Goal: Task Accomplishment & Management: Use online tool/utility

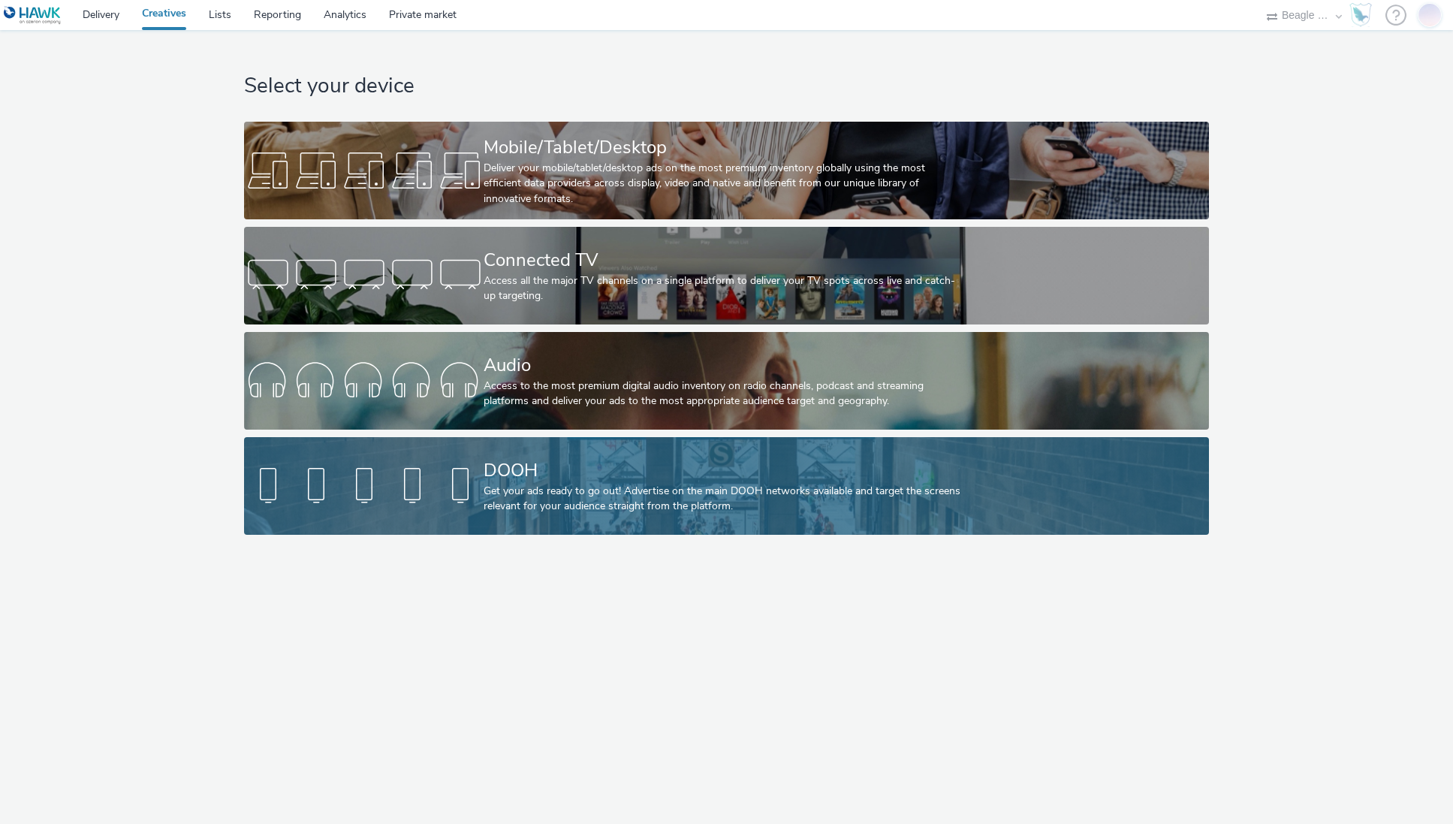
click at [685, 497] on div "Get your ads ready to go out! Advertise on the main DOOH networks available and…" at bounding box center [724, 499] width 480 height 31
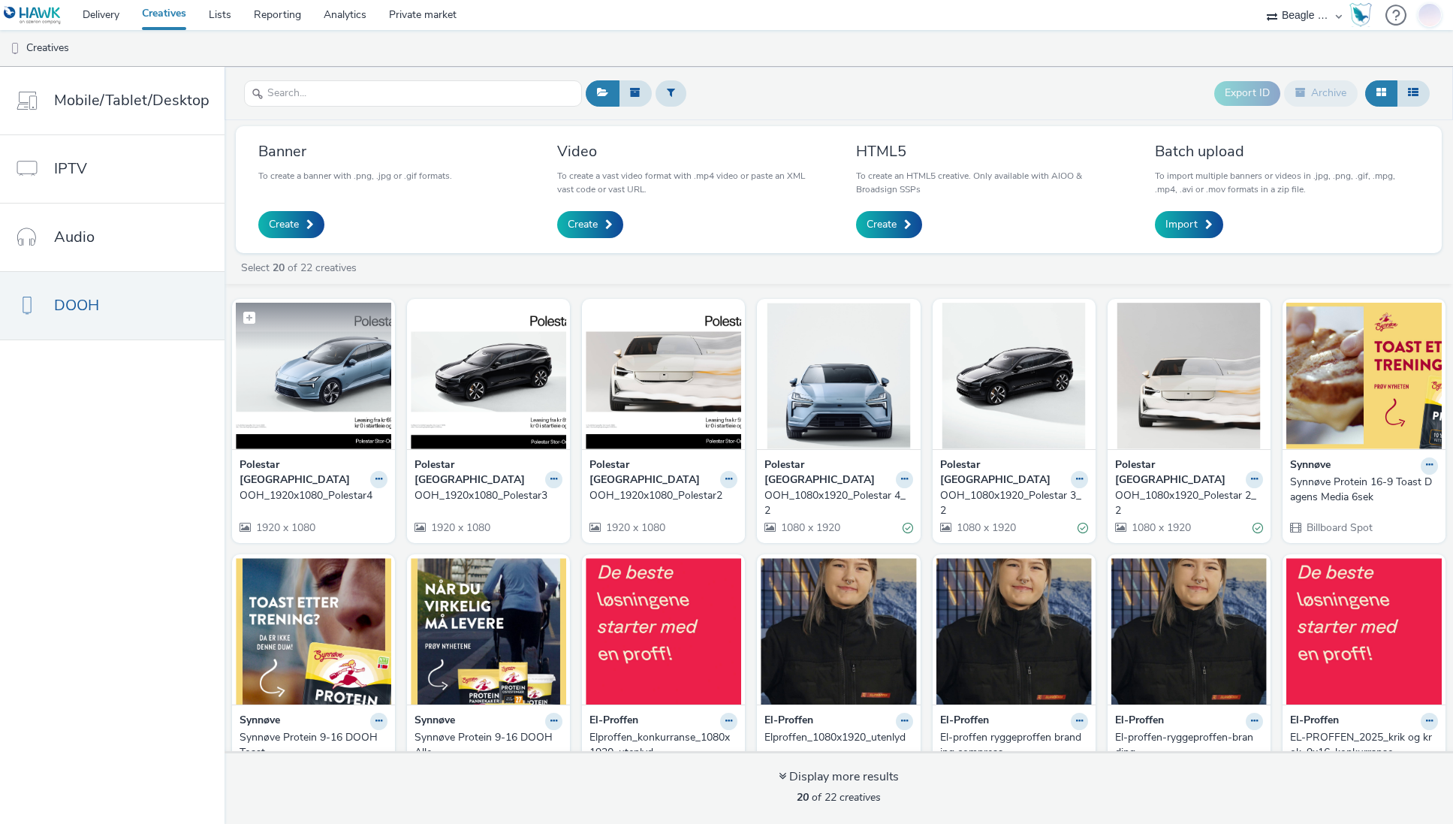
click at [296, 398] on img at bounding box center [313, 376] width 155 height 146
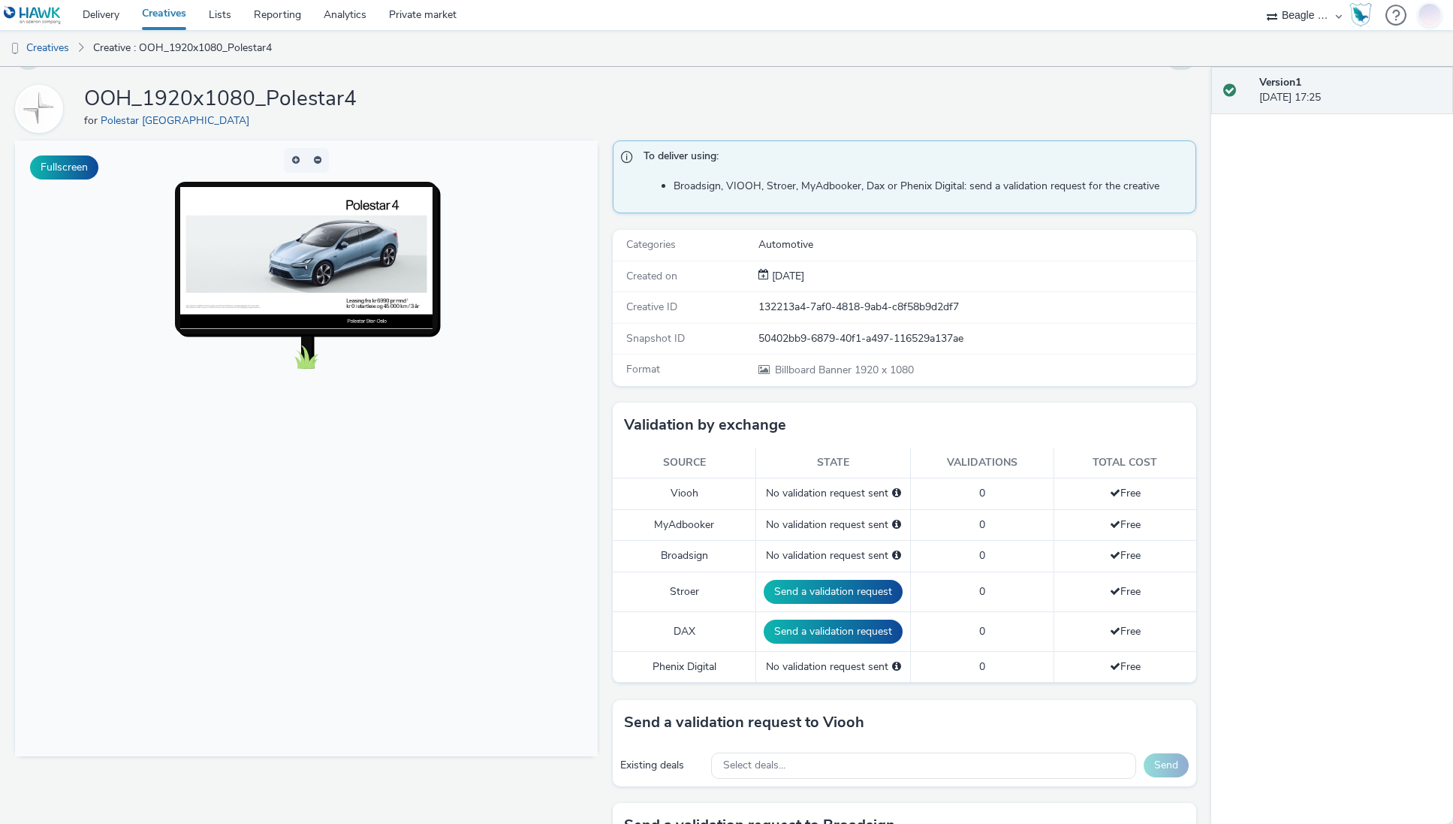
scroll to position [338, 0]
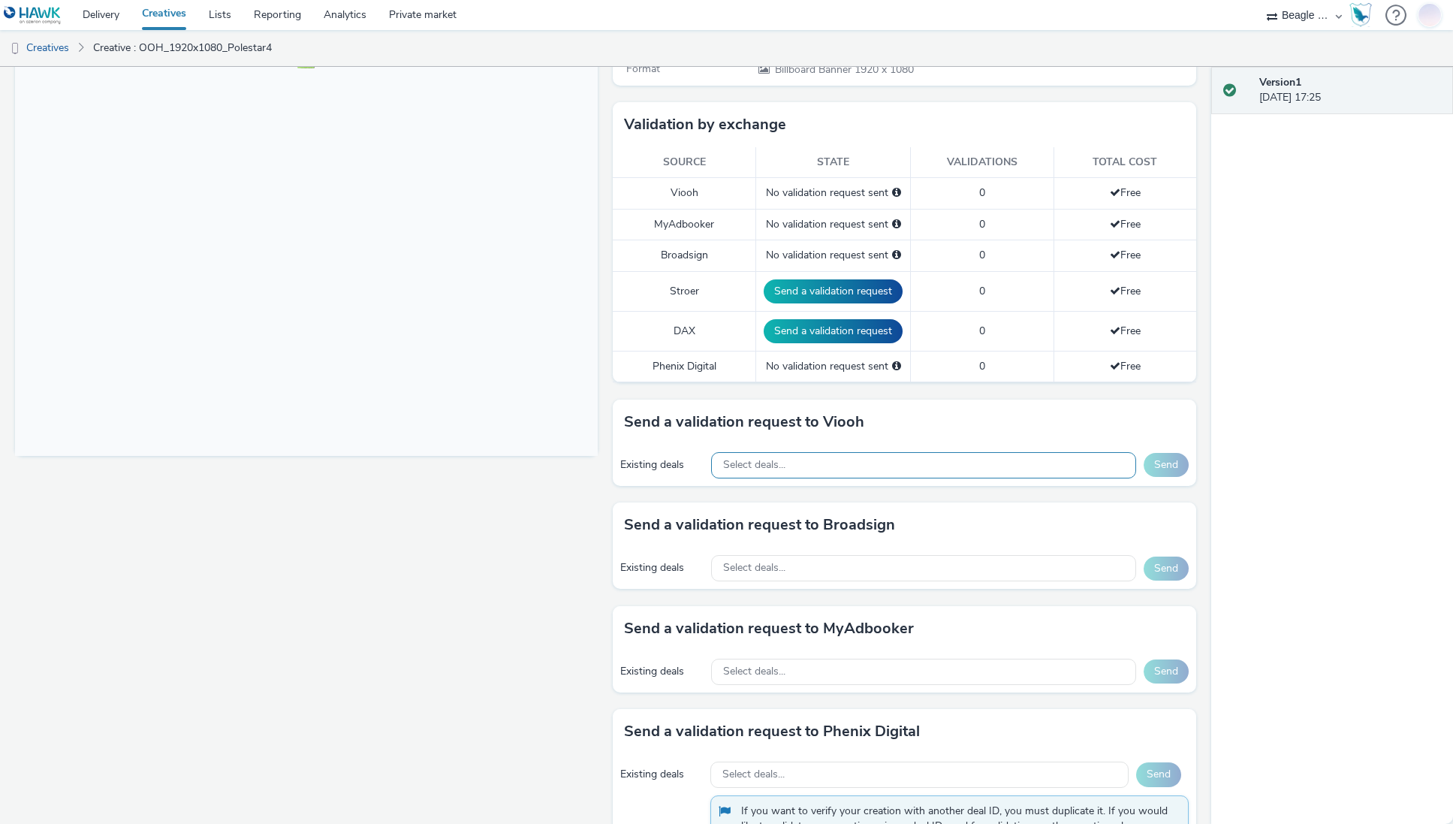
click at [840, 463] on div "Select deals..." at bounding box center [923, 465] width 424 height 26
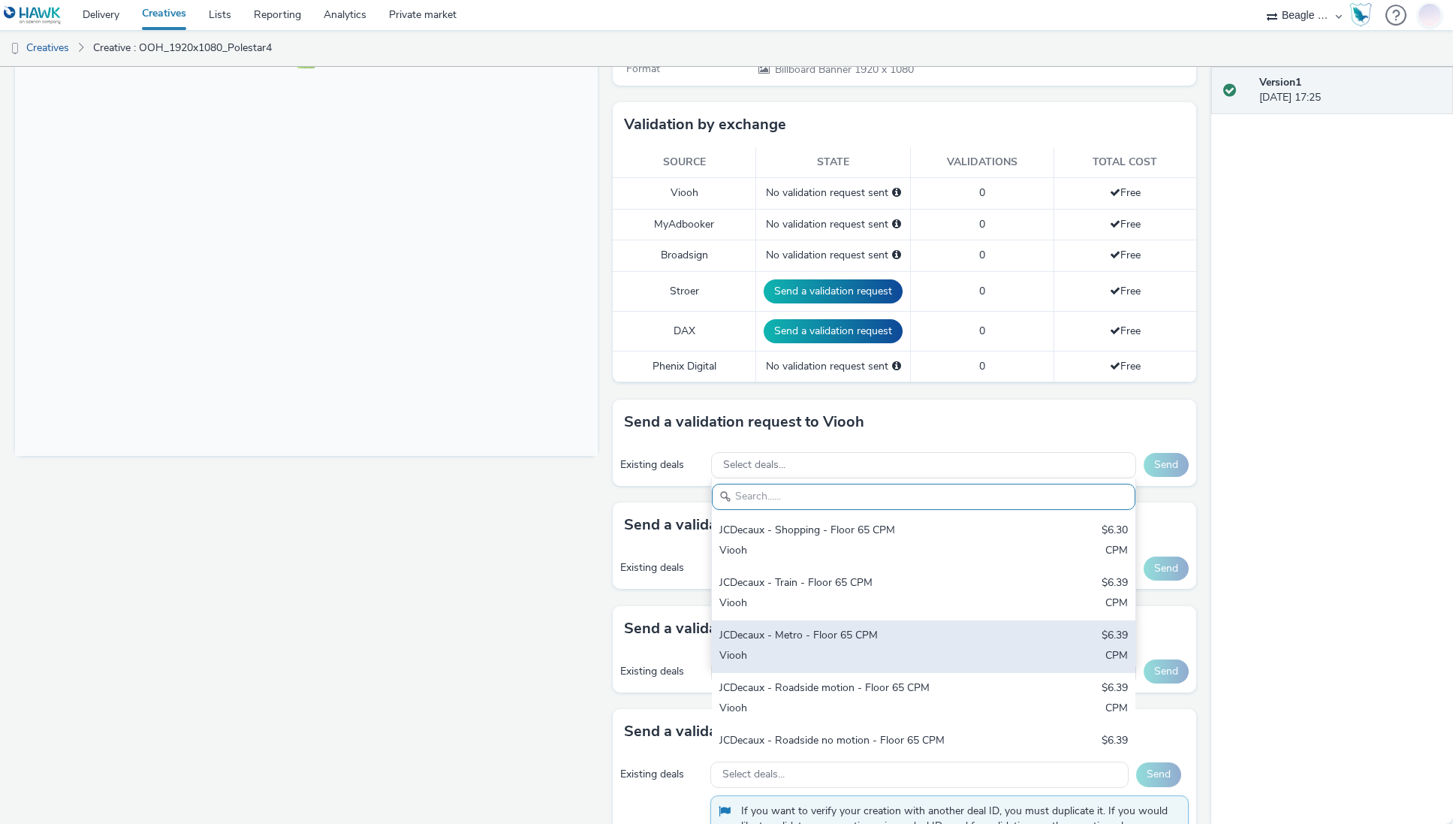
click at [846, 638] on div "JCDecaux - Metro - Floor 65 CPM" at bounding box center [854, 636] width 270 height 17
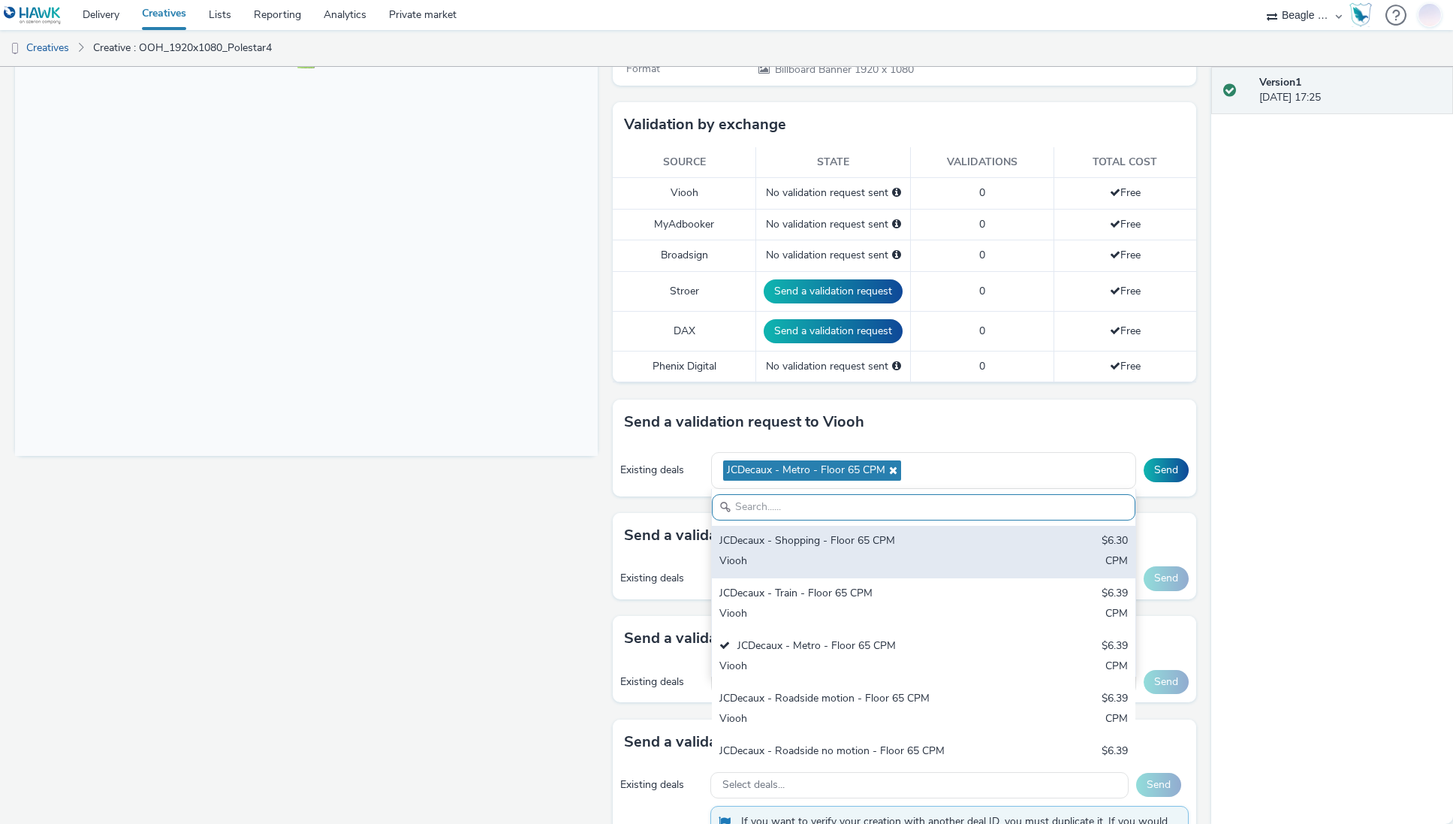
click at [845, 546] on div "JCDecaux - Shopping - Floor 65 CPM" at bounding box center [854, 541] width 270 height 17
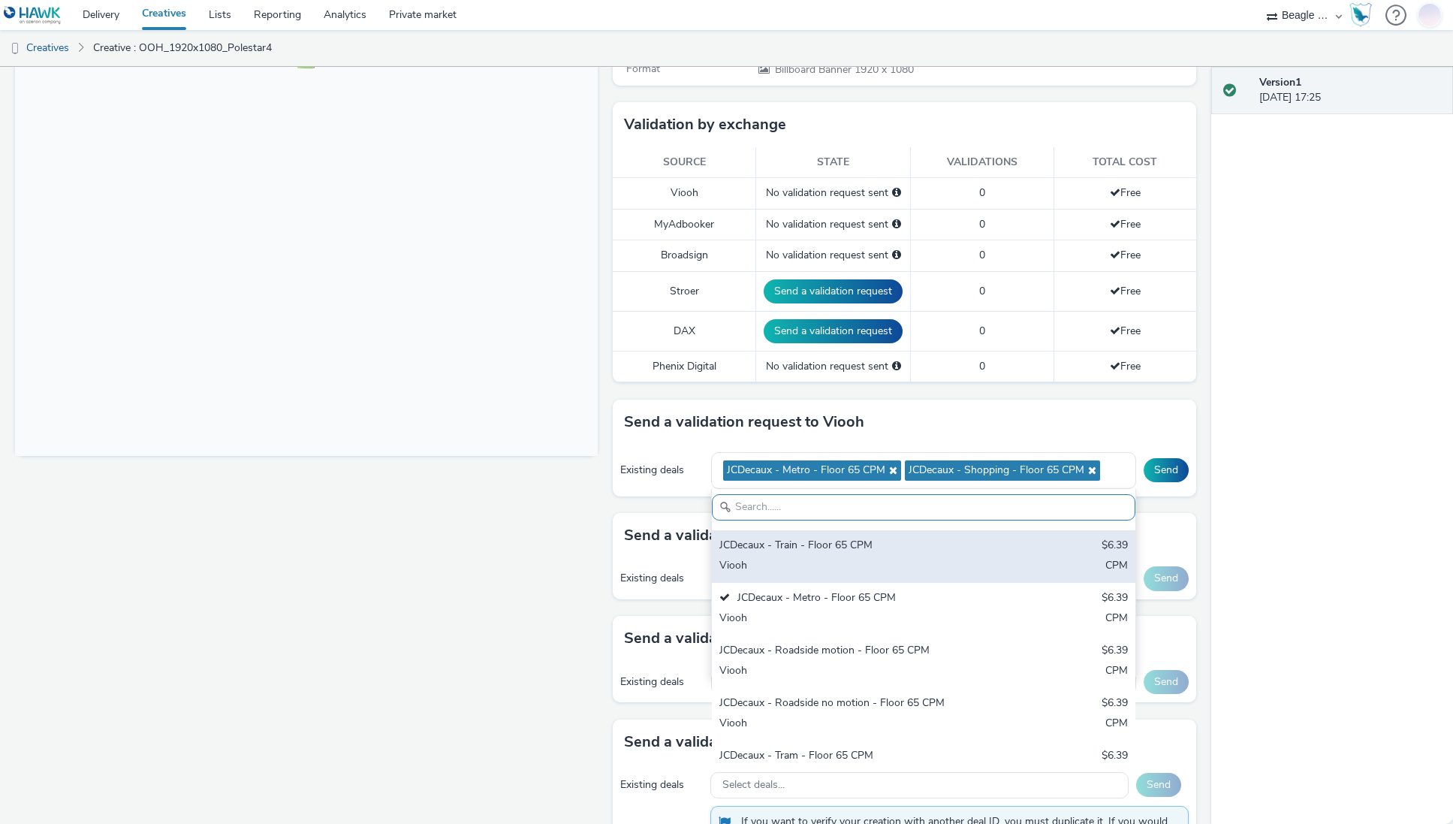
scroll to position [75, 0]
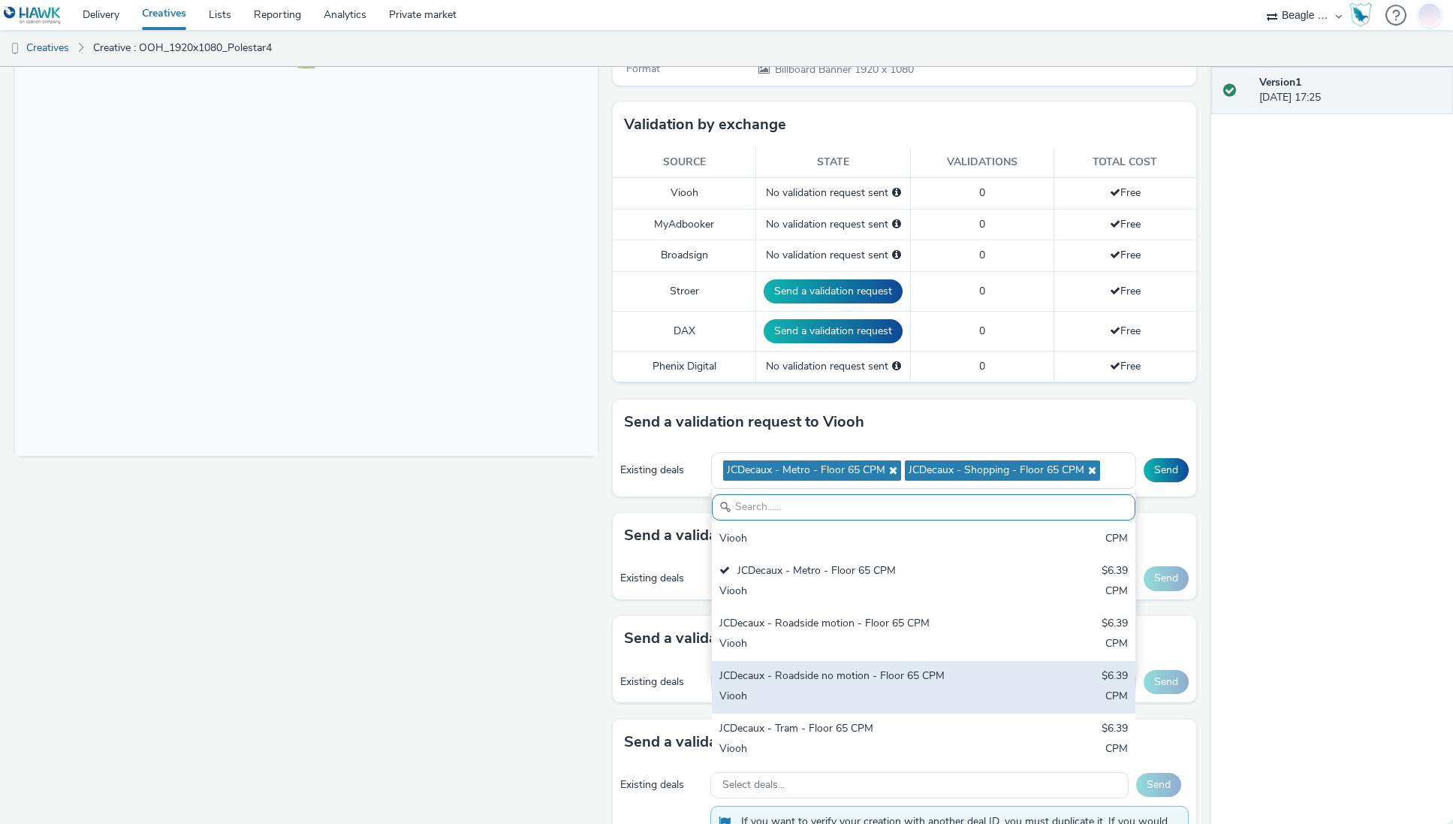
click at [831, 675] on div "JCDecaux - Roadside no motion - Floor 65 CPM" at bounding box center [854, 676] width 270 height 17
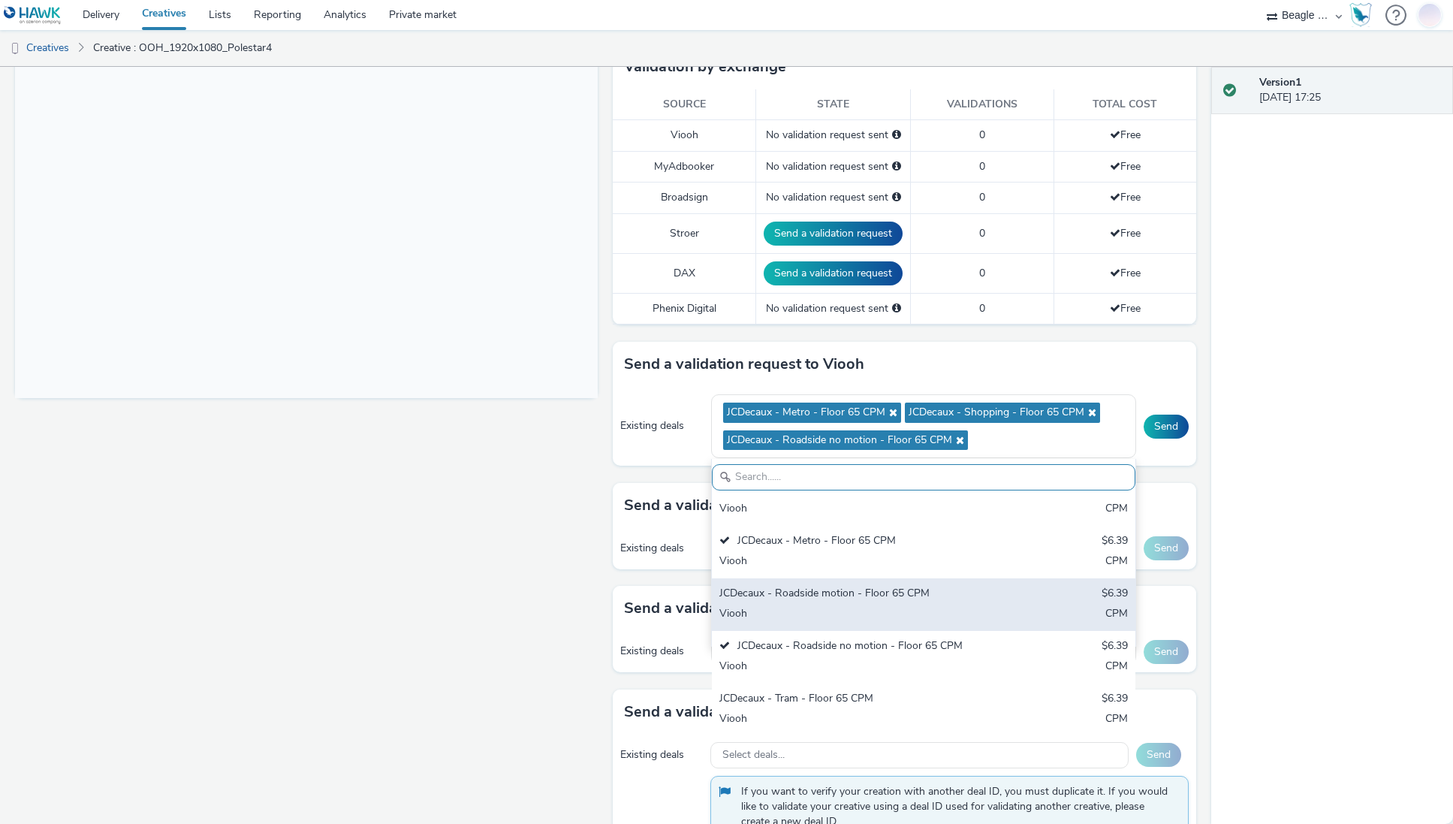
scroll to position [413, 0]
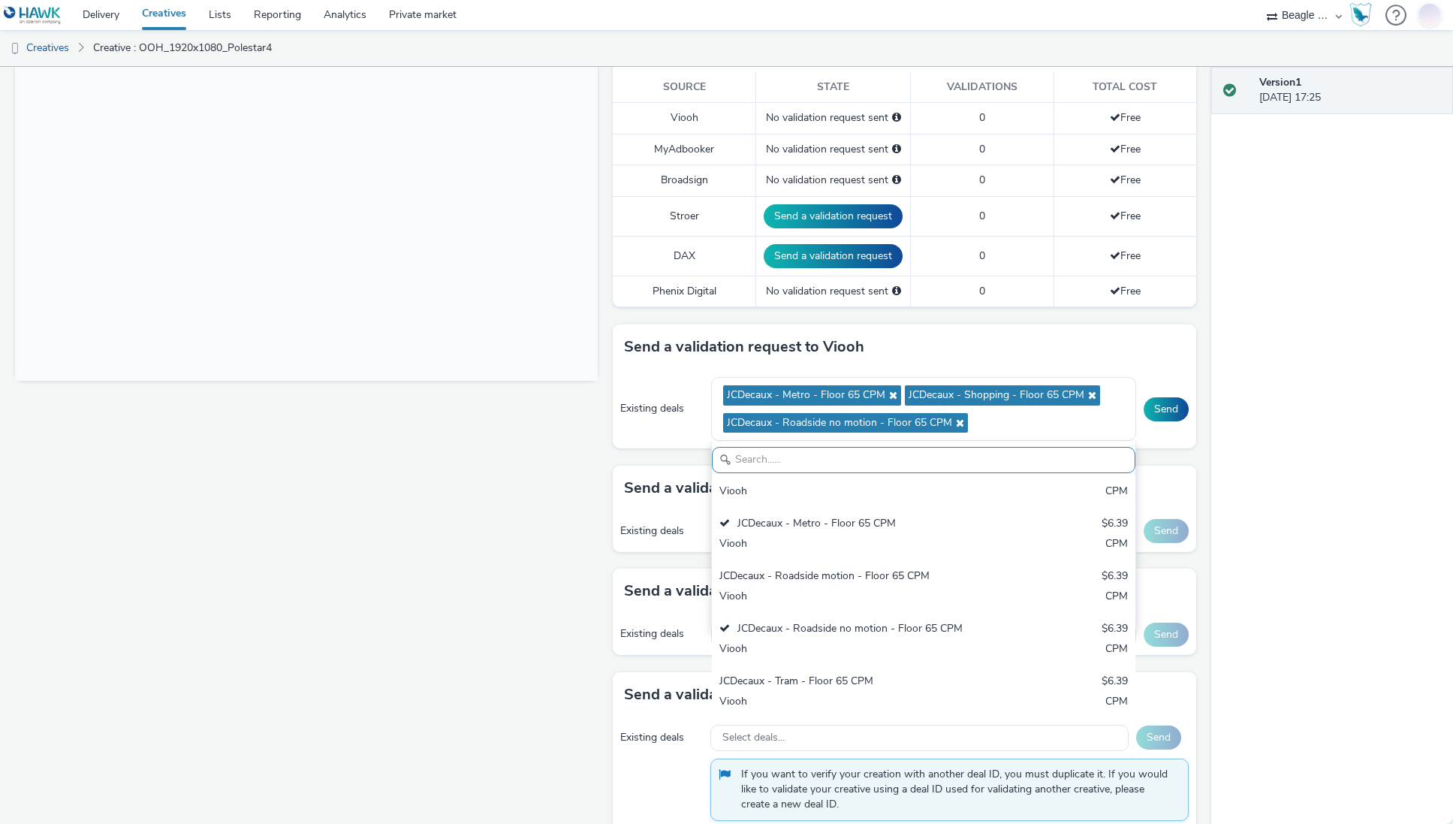
click at [576, 508] on div "Fullscreen" at bounding box center [310, 313] width 590 height 1097
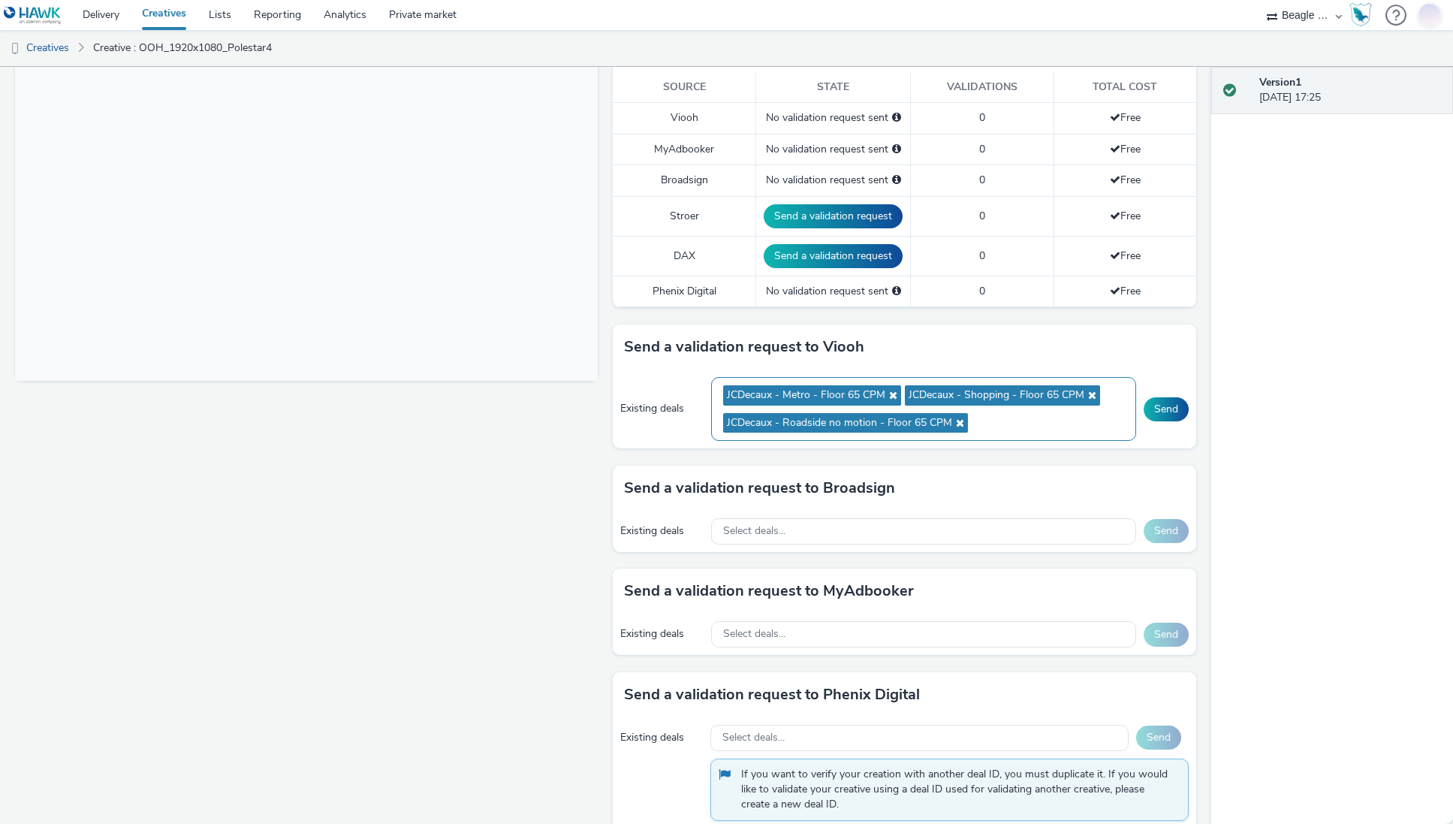
click at [1036, 427] on ul "JCDecaux - Metro - Floor 65 CPM JCDecaux - Shopping - Floor 65 CPM JCDecaux - R…" at bounding box center [923, 410] width 400 height 56
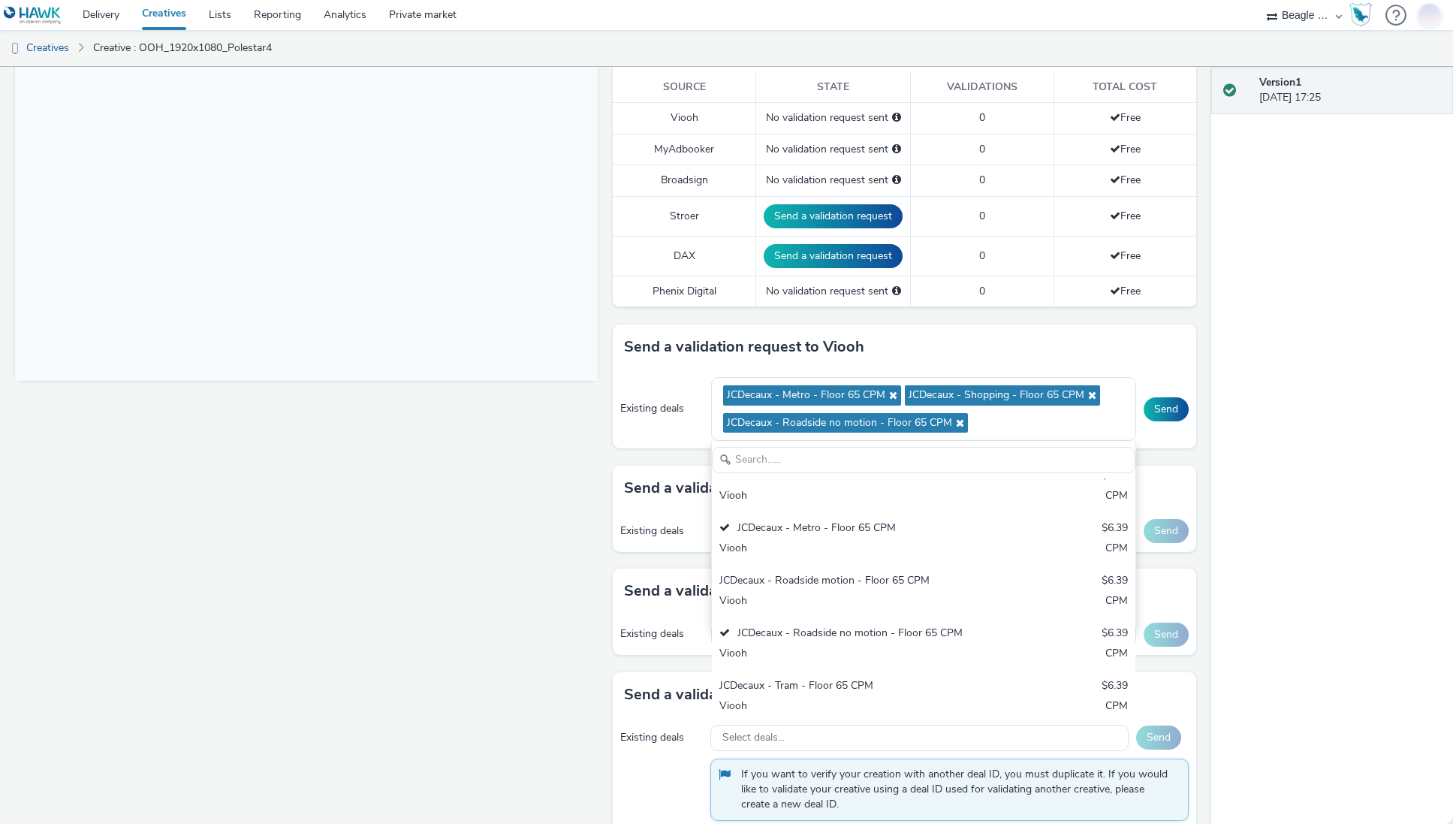
scroll to position [75, 0]
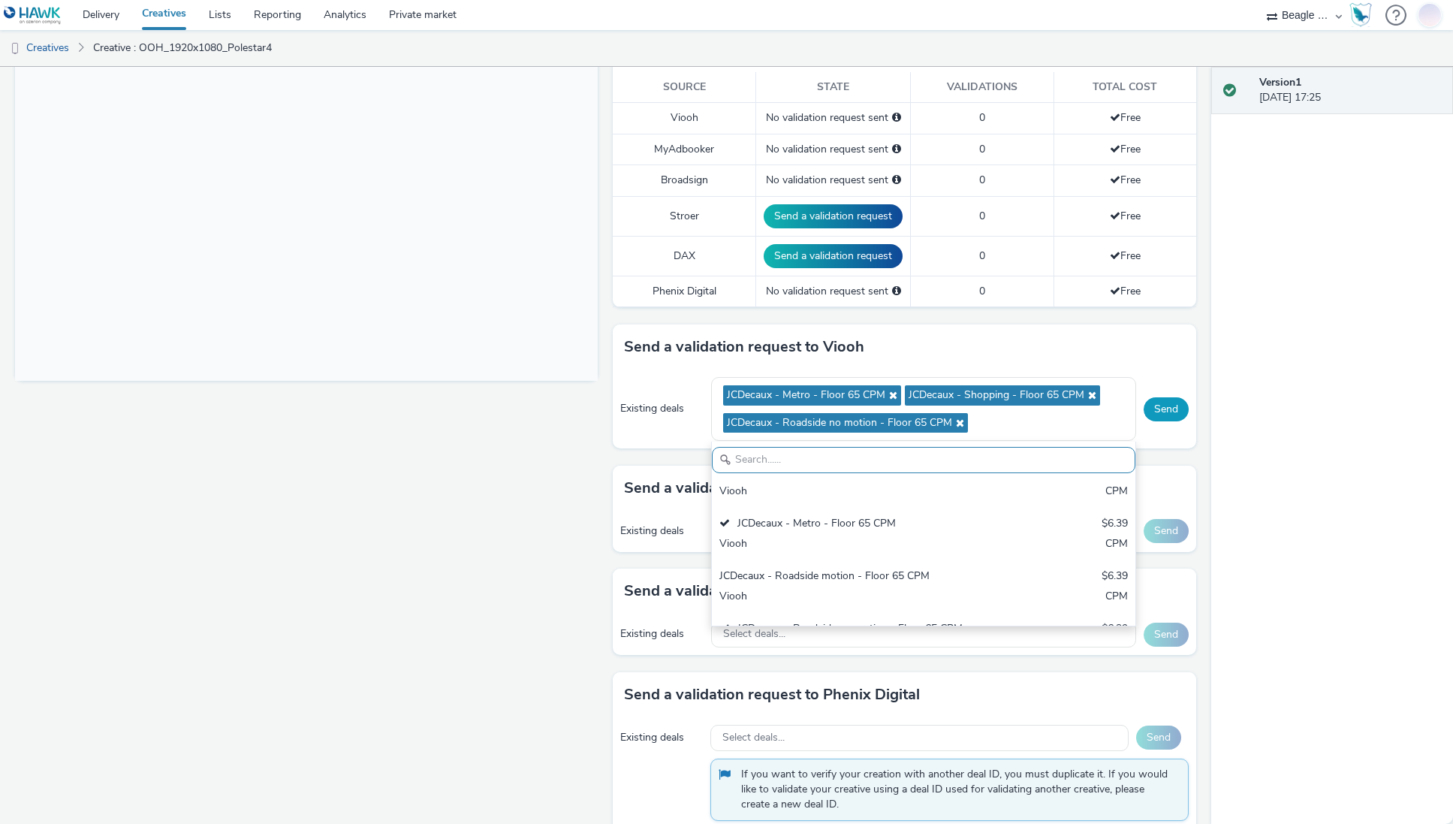
click at [1157, 407] on button "Send" at bounding box center [1166, 409] width 45 height 24
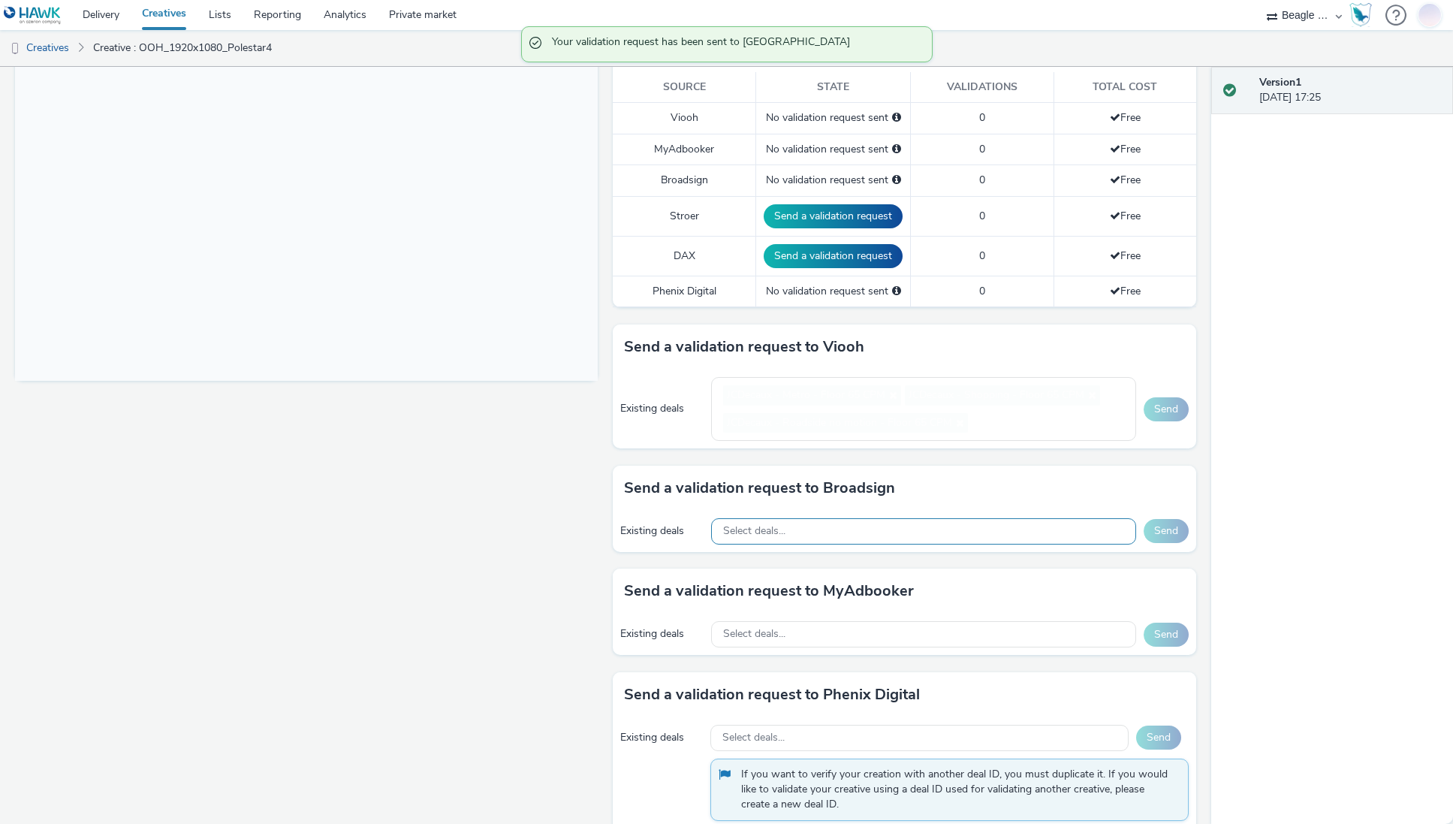
click at [792, 533] on div "Select deals..." at bounding box center [923, 531] width 424 height 26
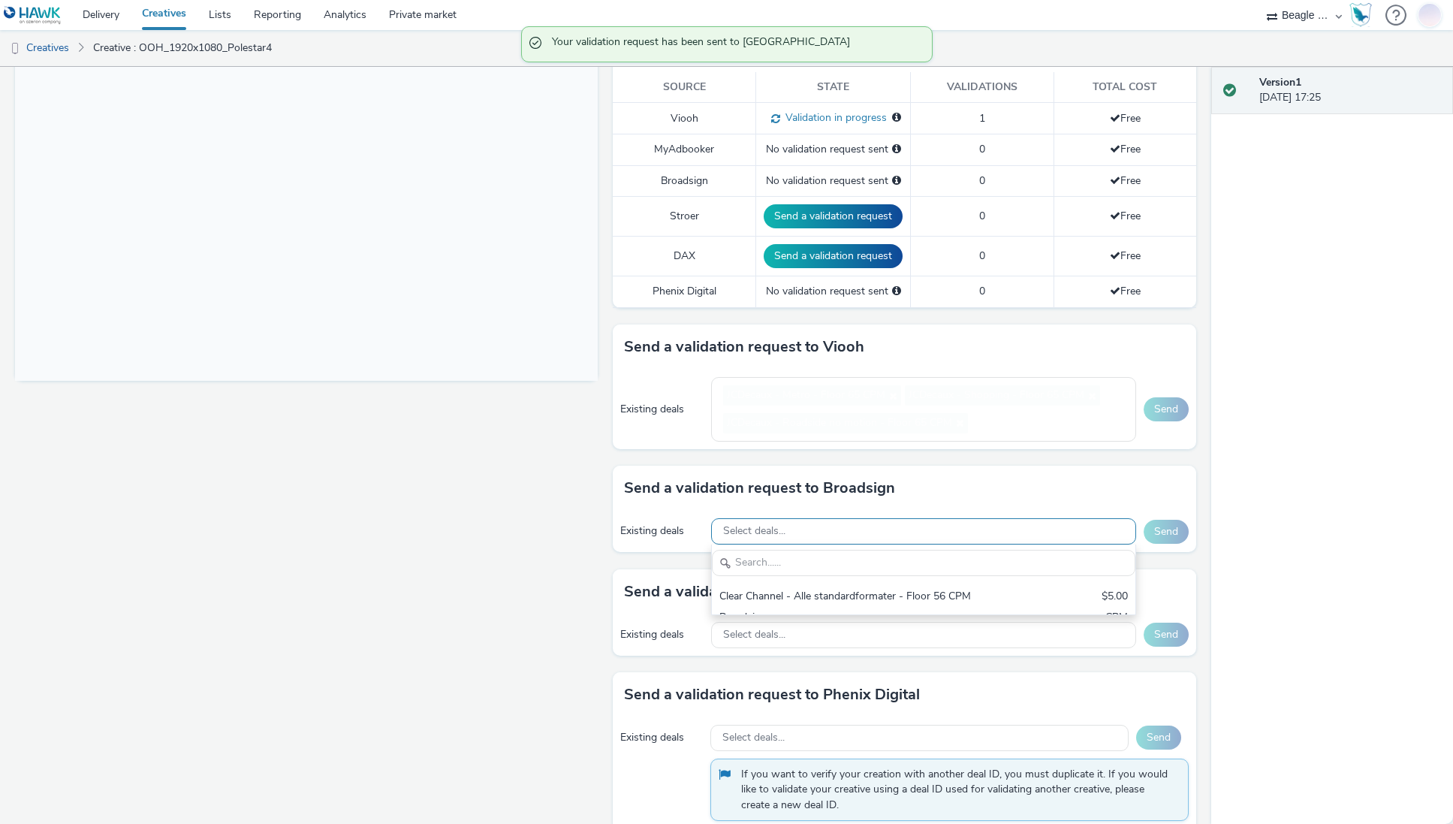
scroll to position [0, 0]
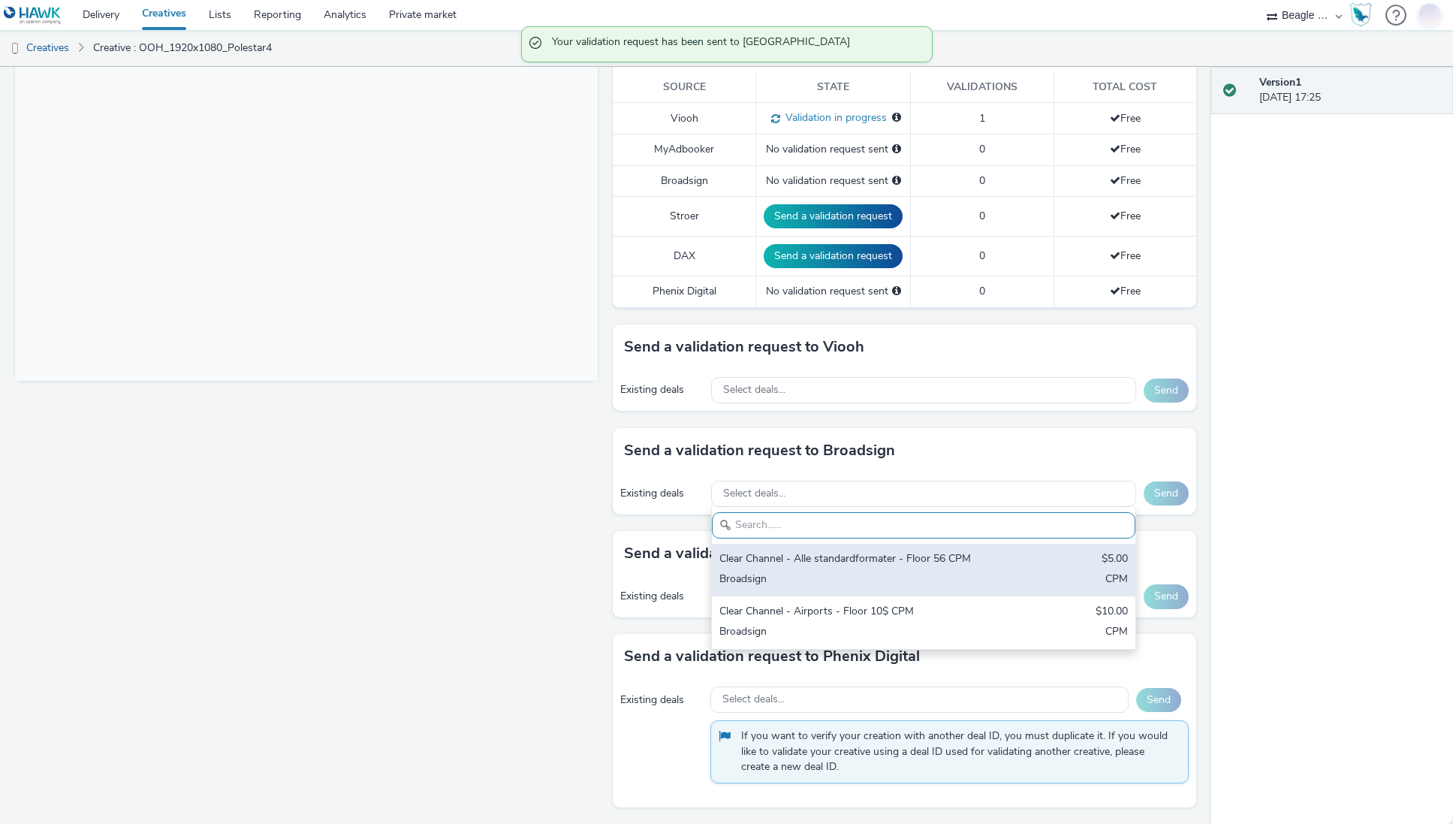
click at [810, 569] on div "Clear Channel - Alle standardformater - Floor 56 CPM $5.00 Broadsign CPM" at bounding box center [923, 570] width 423 height 53
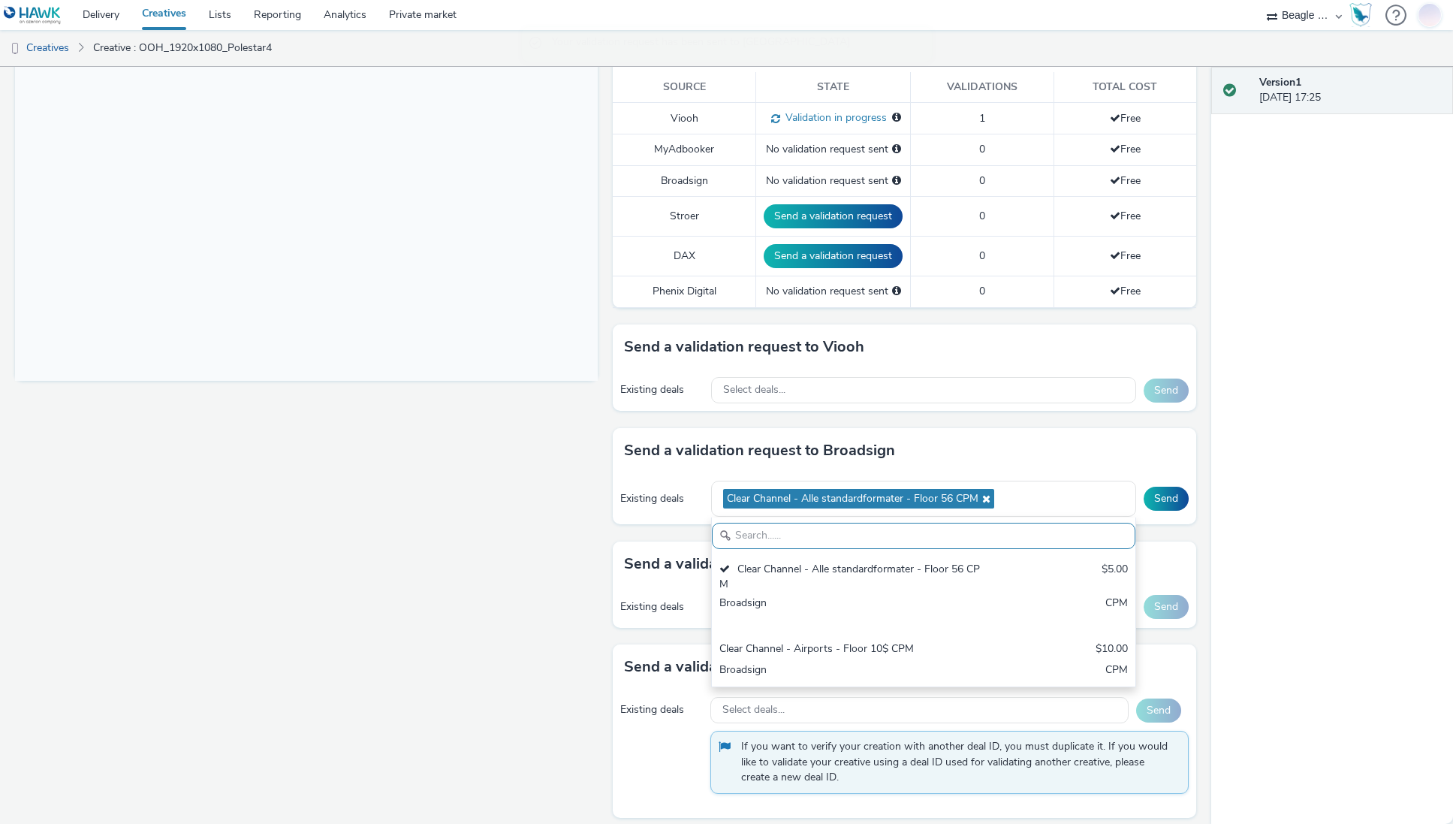
click at [1198, 546] on div "Enabled Version 1 - Created on [DATE] OOH_1920x1080_Polestar4 for Polestar Stor…" at bounding box center [605, 445] width 1211 height 757
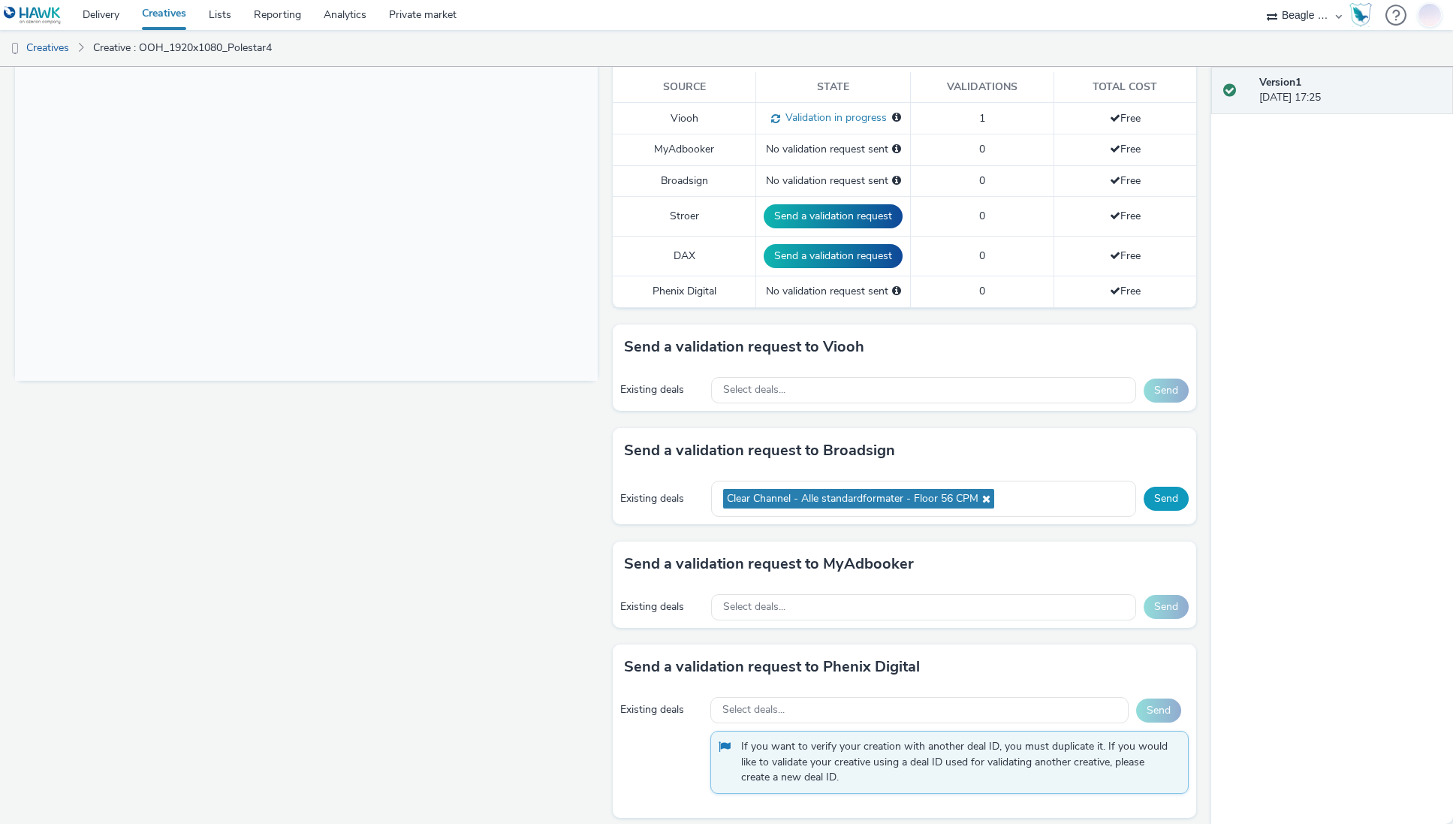
click at [1151, 497] on button "Send" at bounding box center [1166, 499] width 45 height 24
click at [771, 601] on span "Select deals..." at bounding box center [754, 607] width 62 height 13
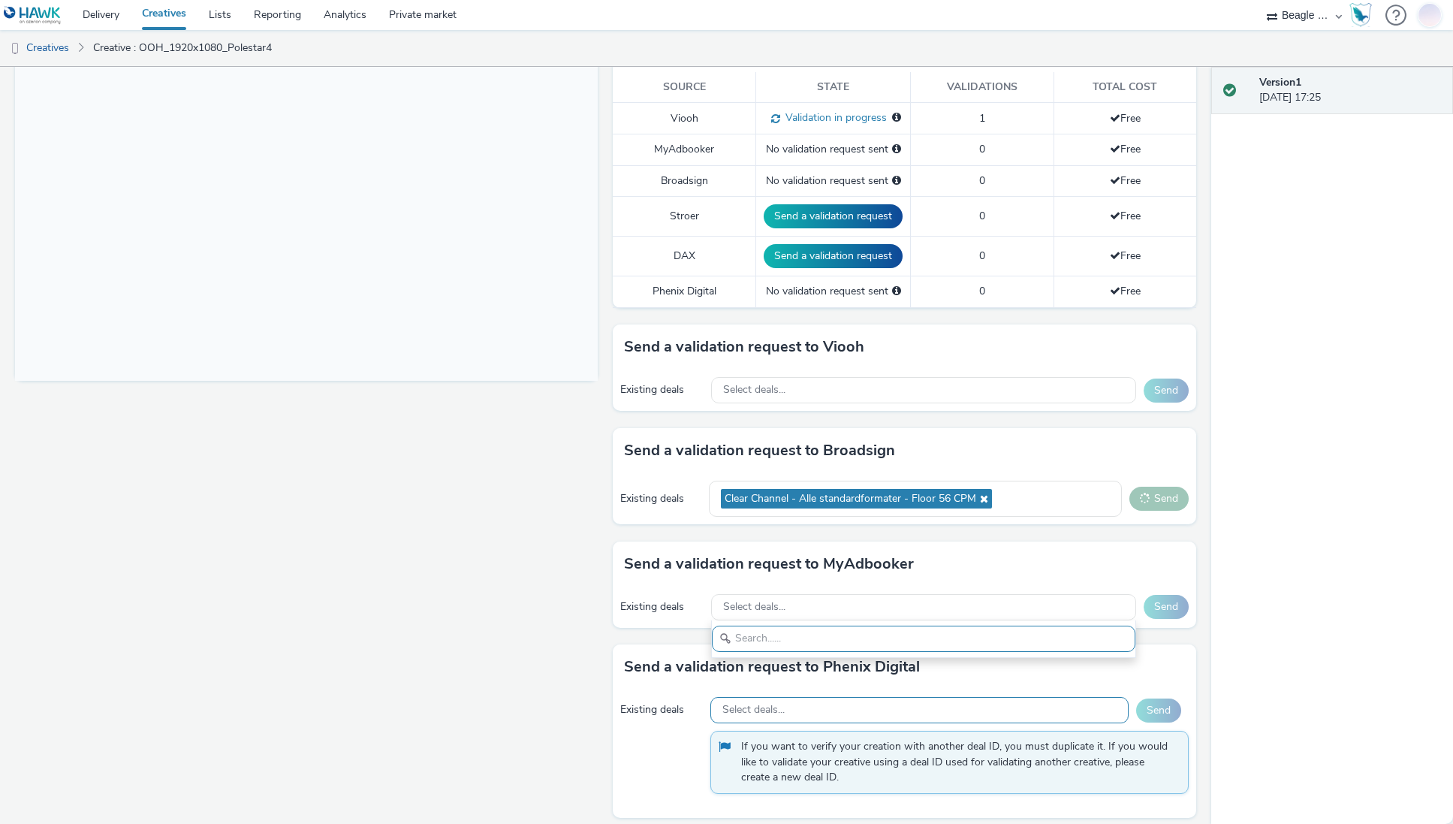
click at [768, 710] on span "Select deals..." at bounding box center [753, 710] width 62 height 13
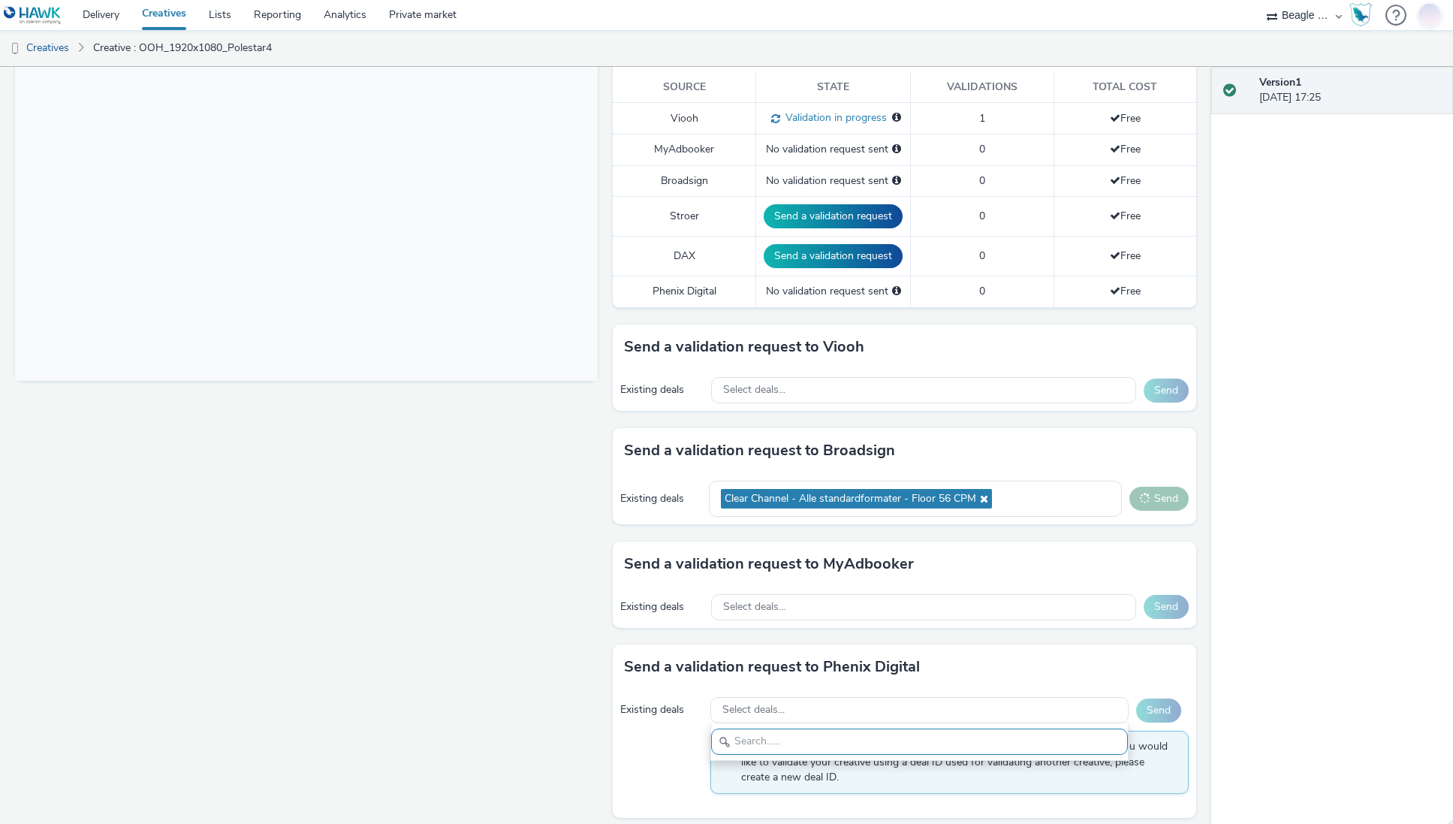
click at [526, 593] on div "Fullscreen" at bounding box center [310, 299] width 590 height 1069
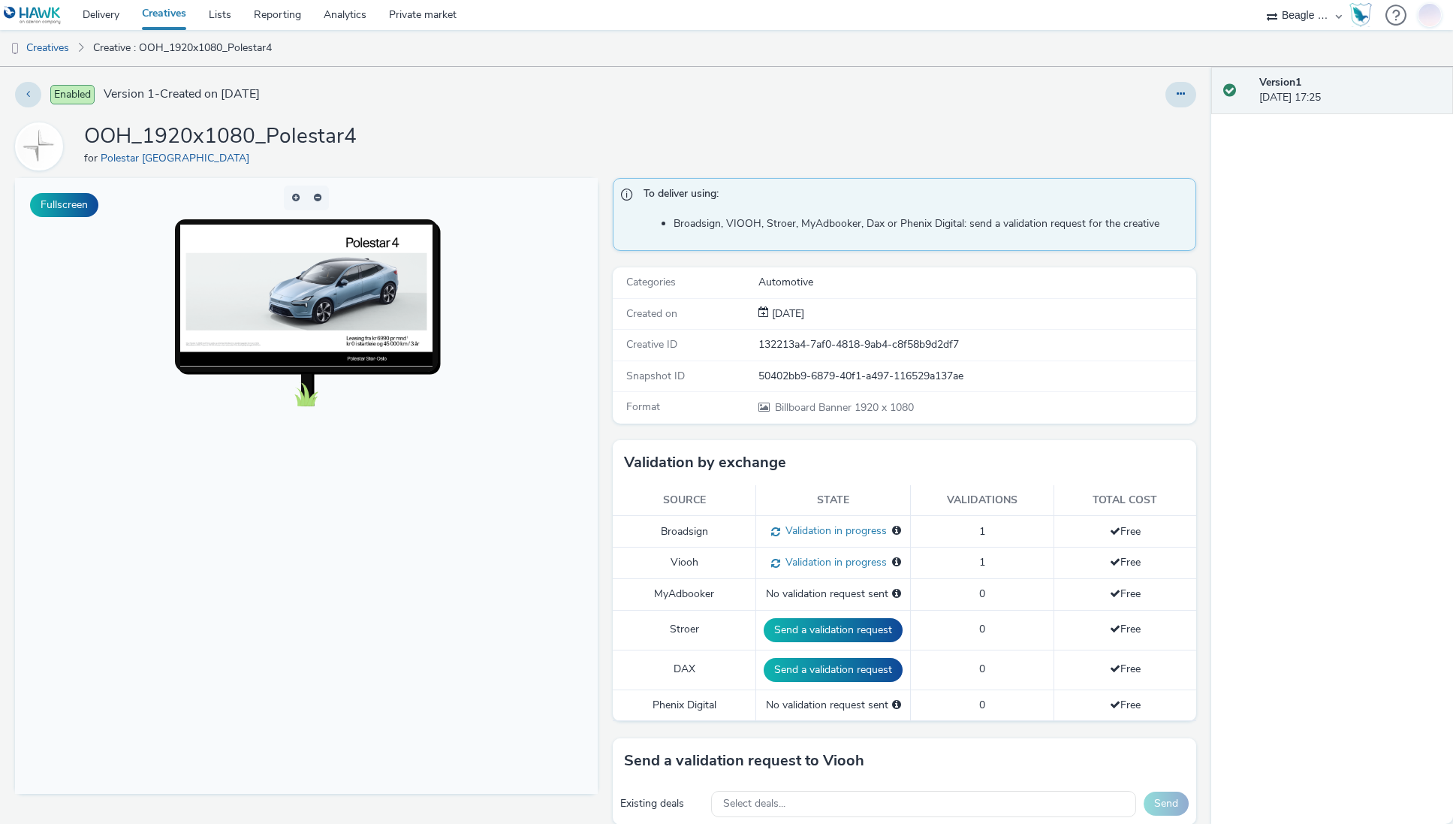
click at [162, 18] on link "Creatives" at bounding box center [164, 15] width 67 height 30
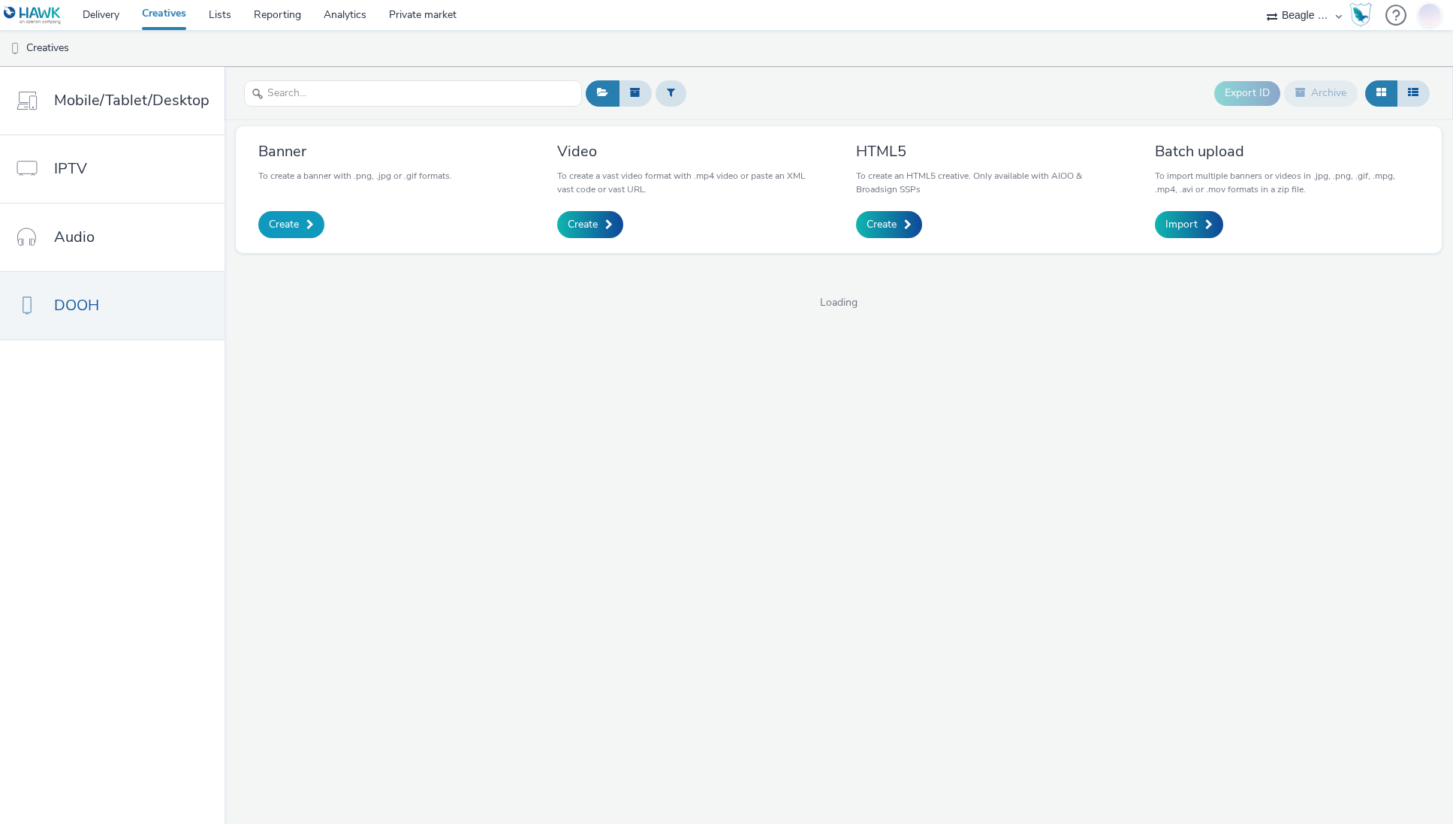
click at [312, 224] on link "Create" at bounding box center [291, 224] width 66 height 27
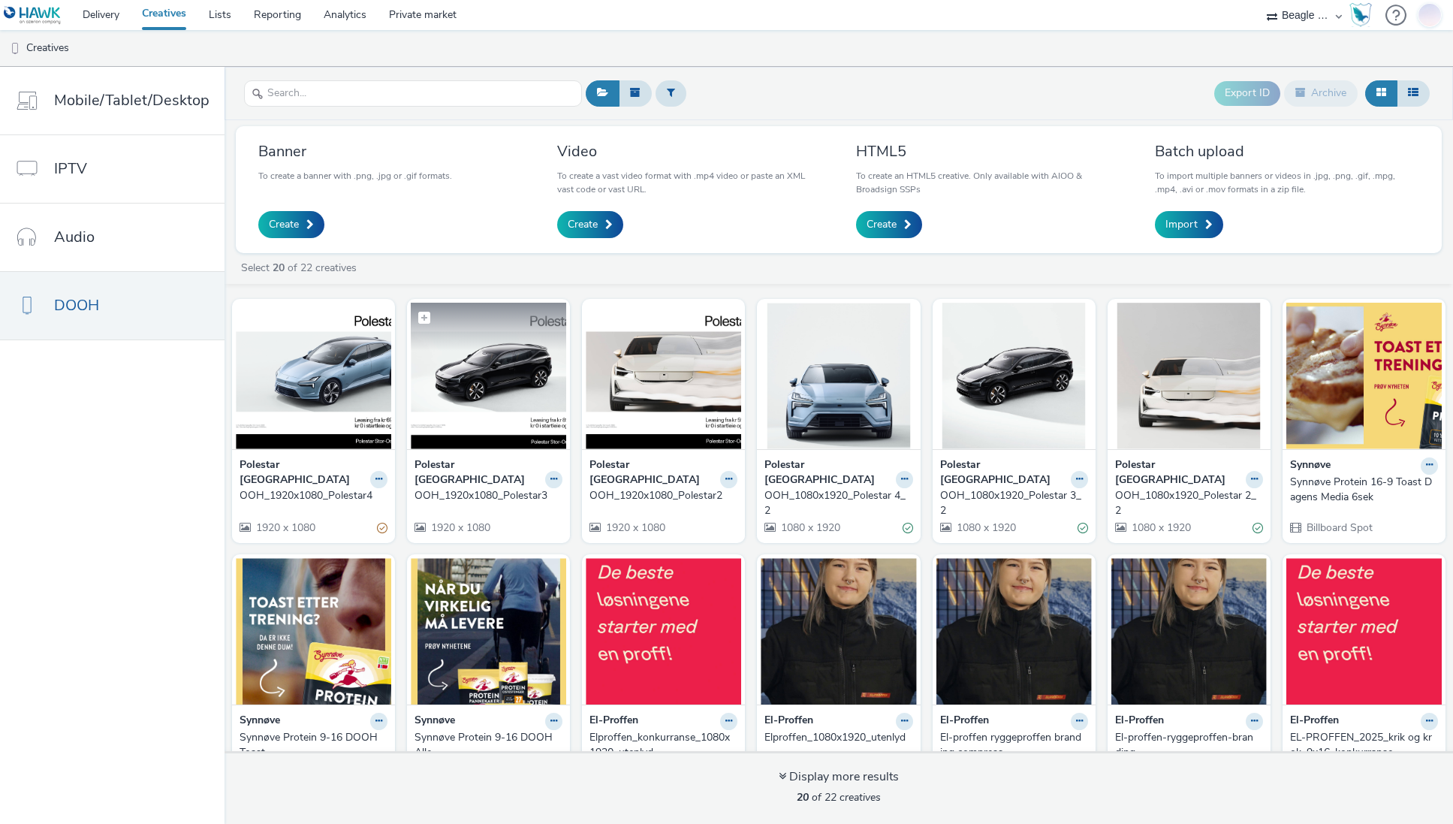
click at [463, 351] on img at bounding box center [488, 376] width 155 height 146
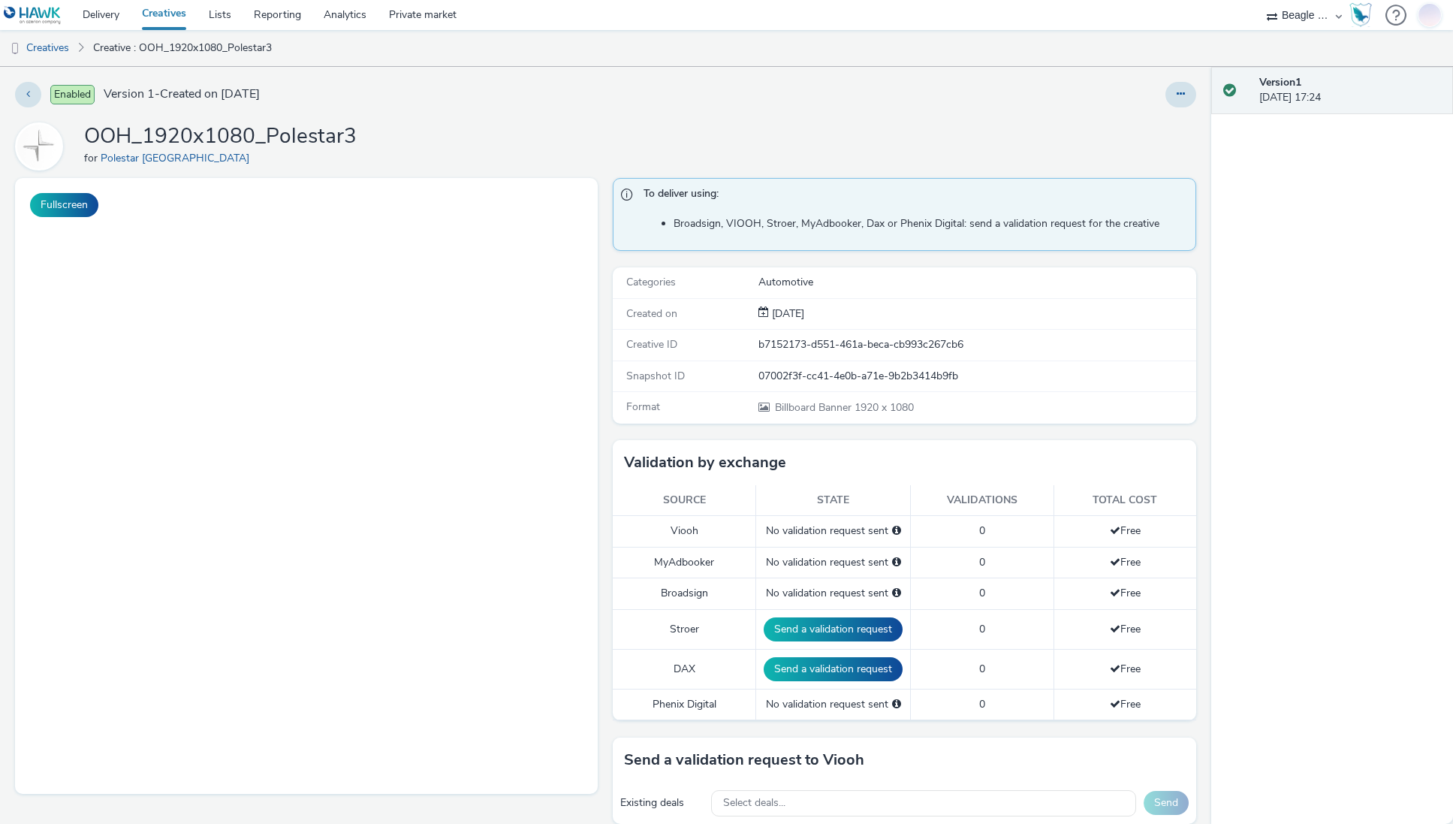
scroll to position [413, 0]
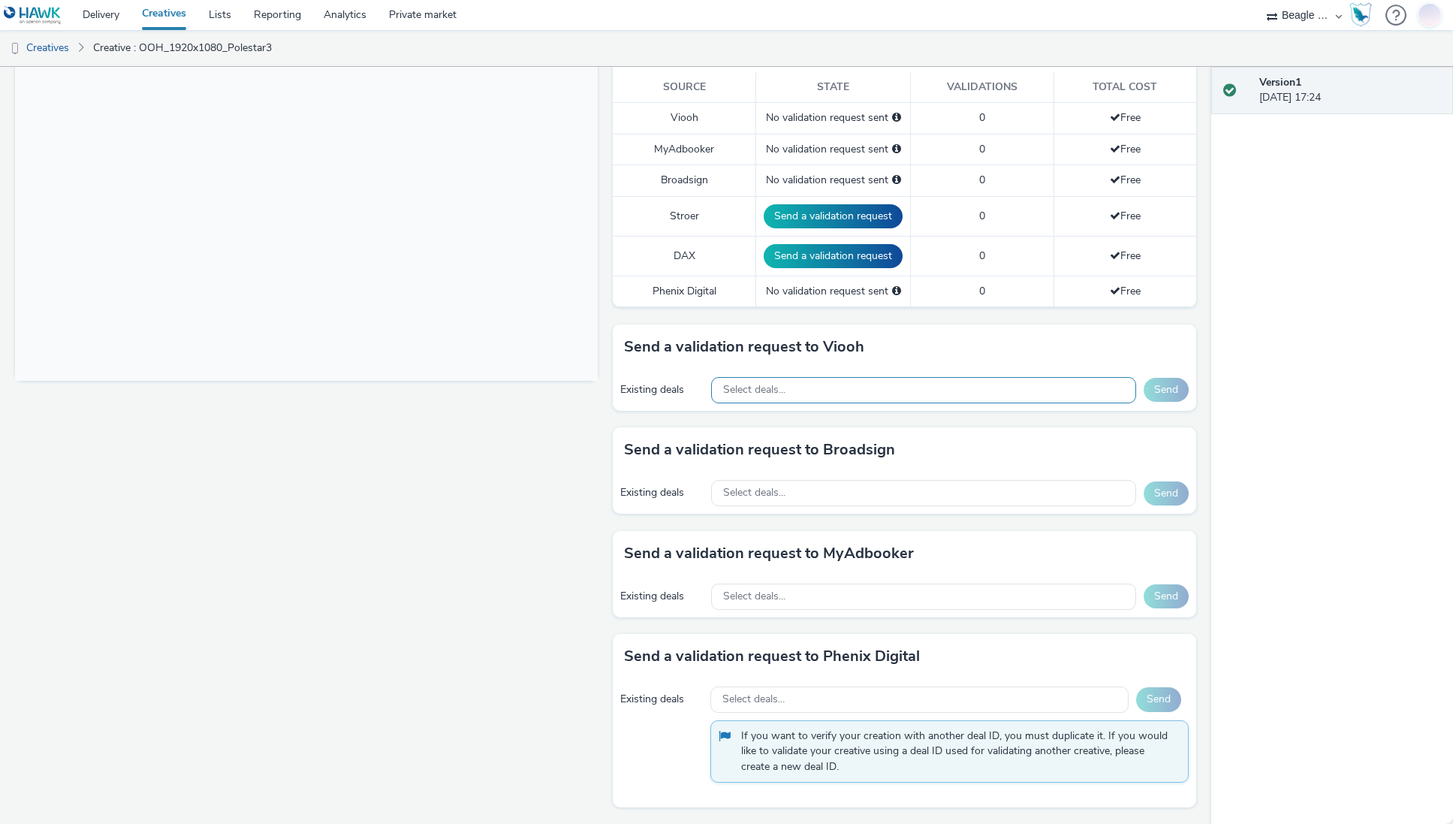
click at [790, 381] on div "Select deals..." at bounding box center [923, 390] width 424 height 26
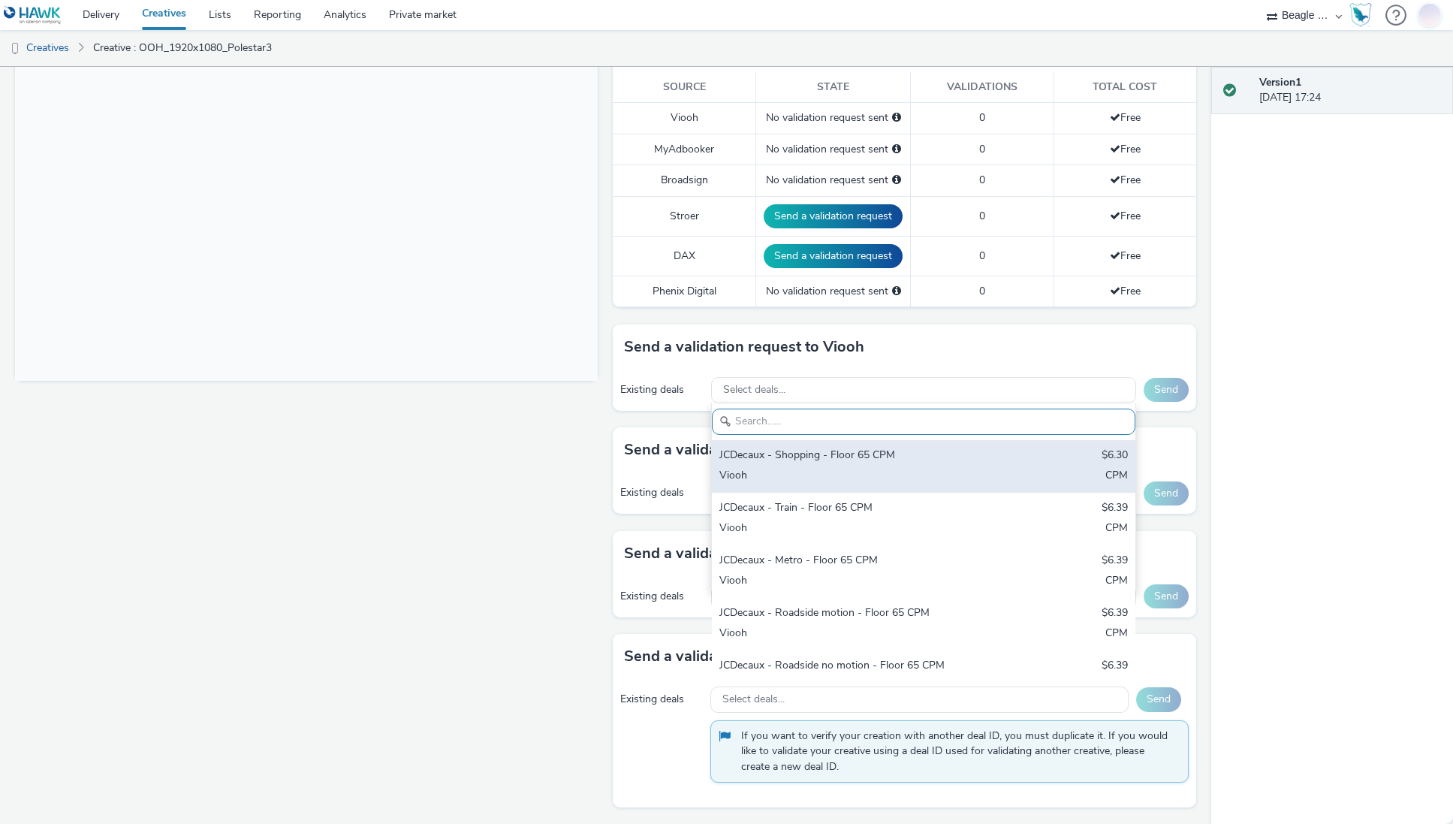
click at [810, 457] on div "JCDecaux - Shopping - Floor 65 CPM" at bounding box center [854, 456] width 270 height 17
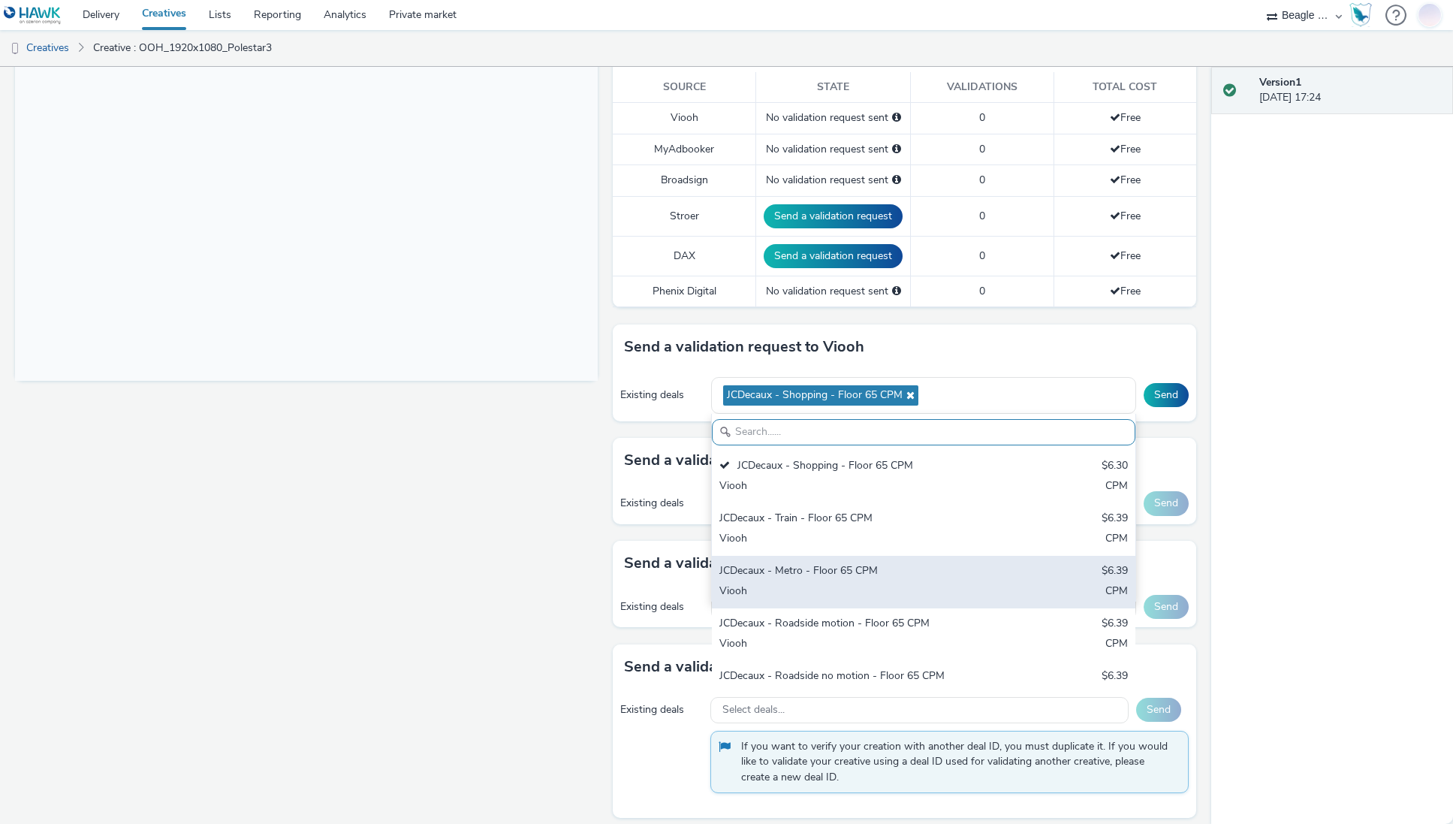
click at [801, 588] on div "Viooh" at bounding box center [854, 592] width 270 height 17
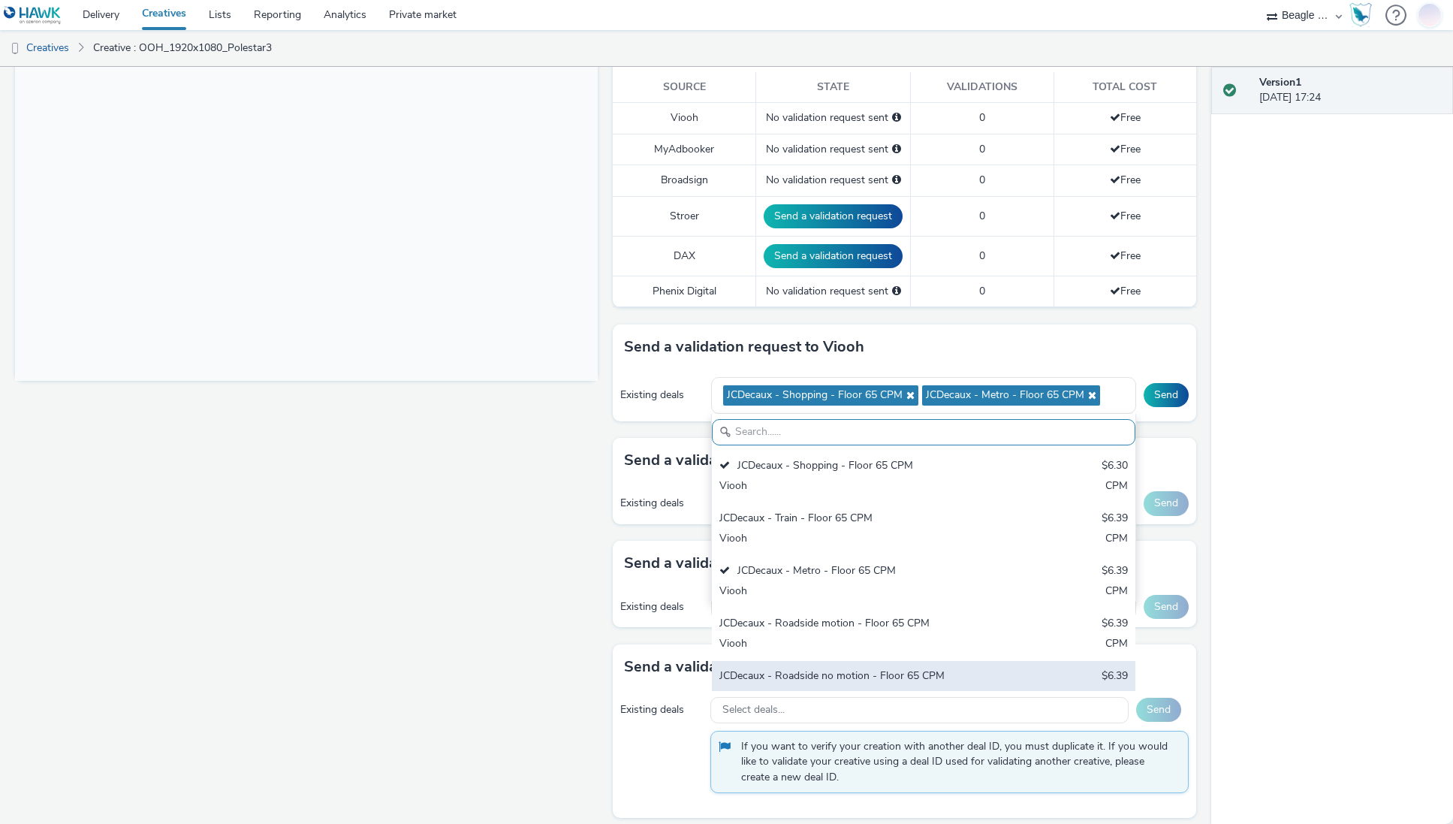
click at [812, 682] on div "JCDecaux - Roadside no motion - Floor 65 CPM" at bounding box center [854, 676] width 270 height 17
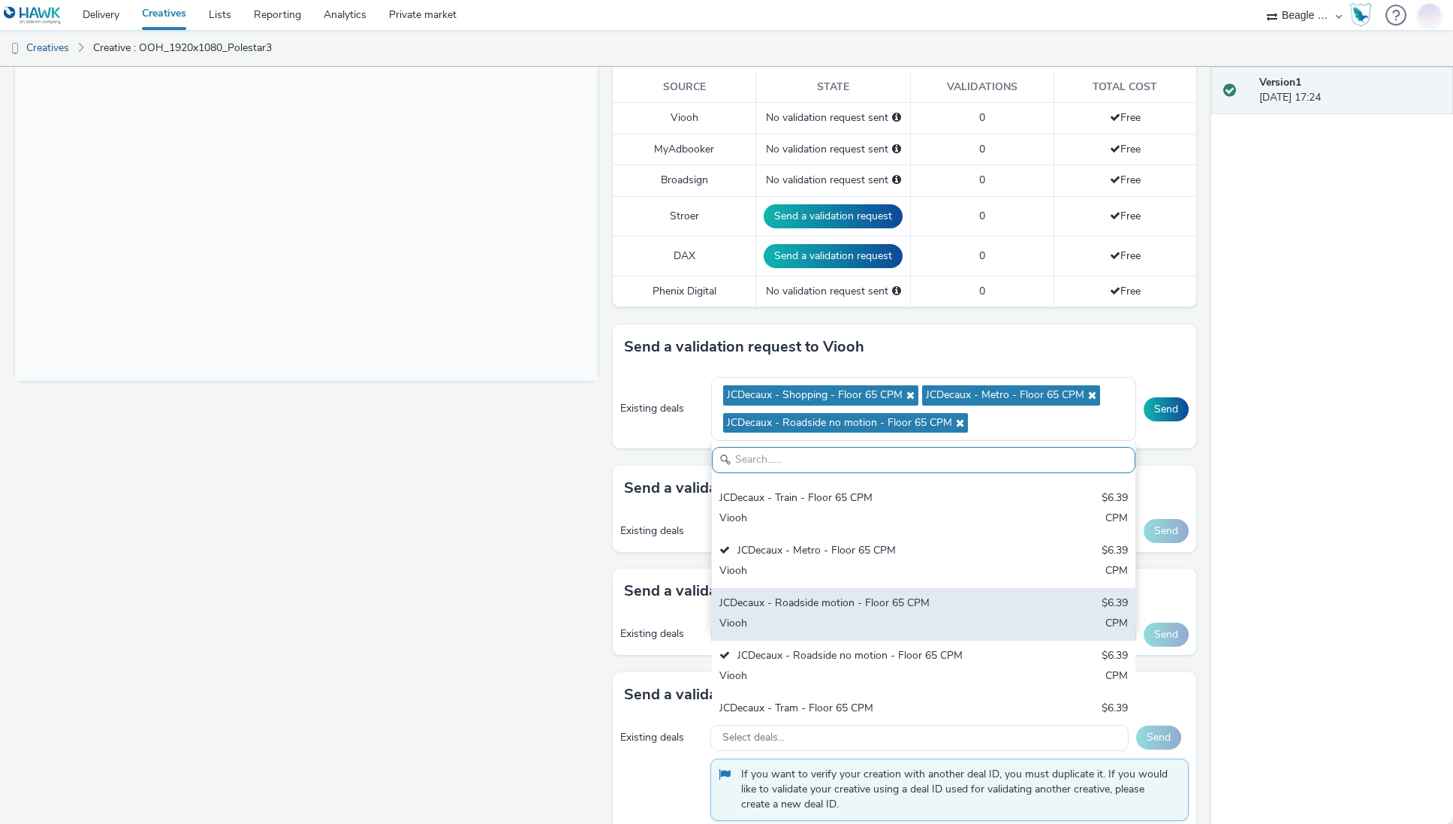
scroll to position [75, 0]
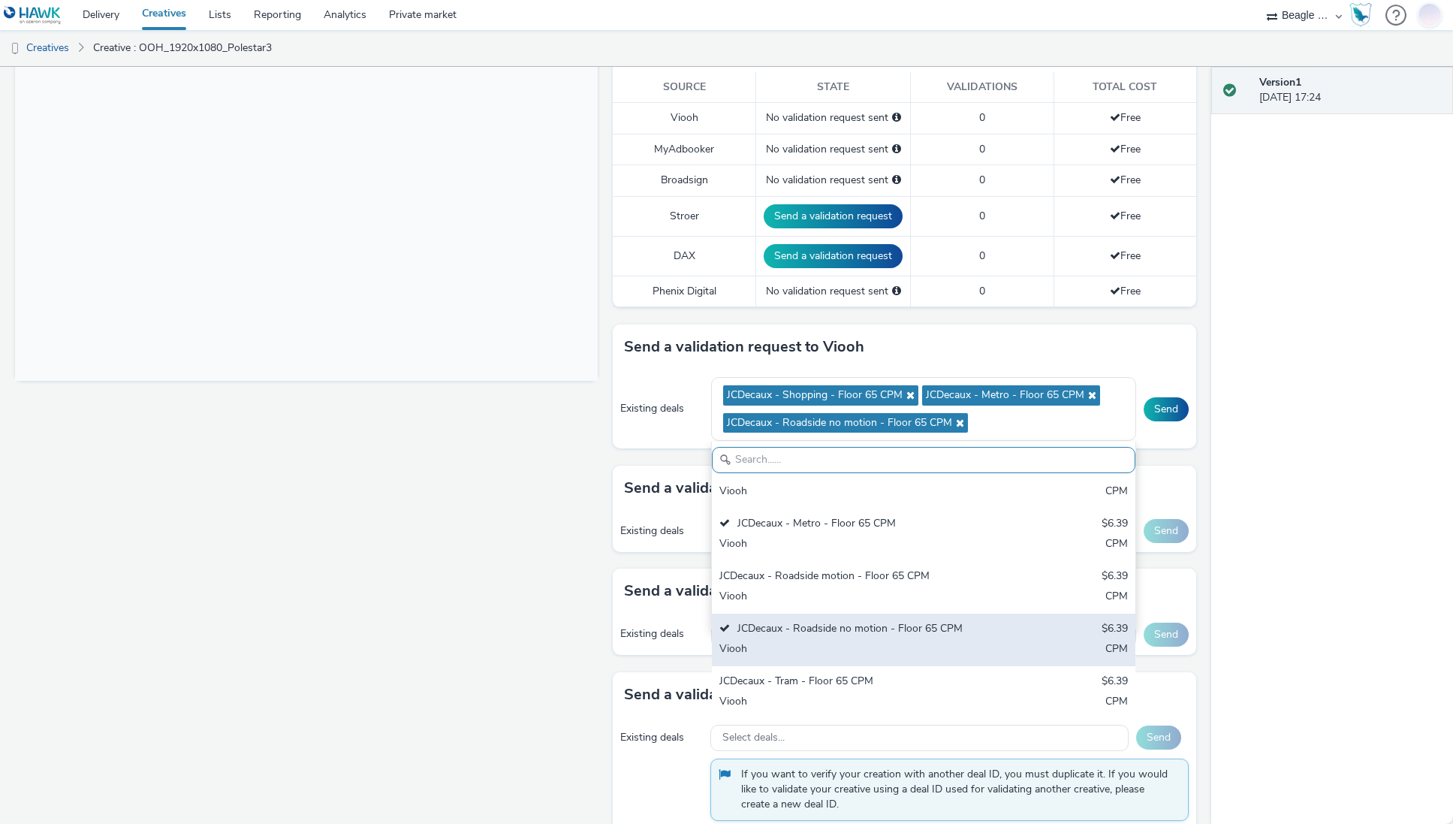
click at [833, 626] on div "JCDecaux - Roadside no motion - Floor 65 CPM" at bounding box center [854, 629] width 270 height 17
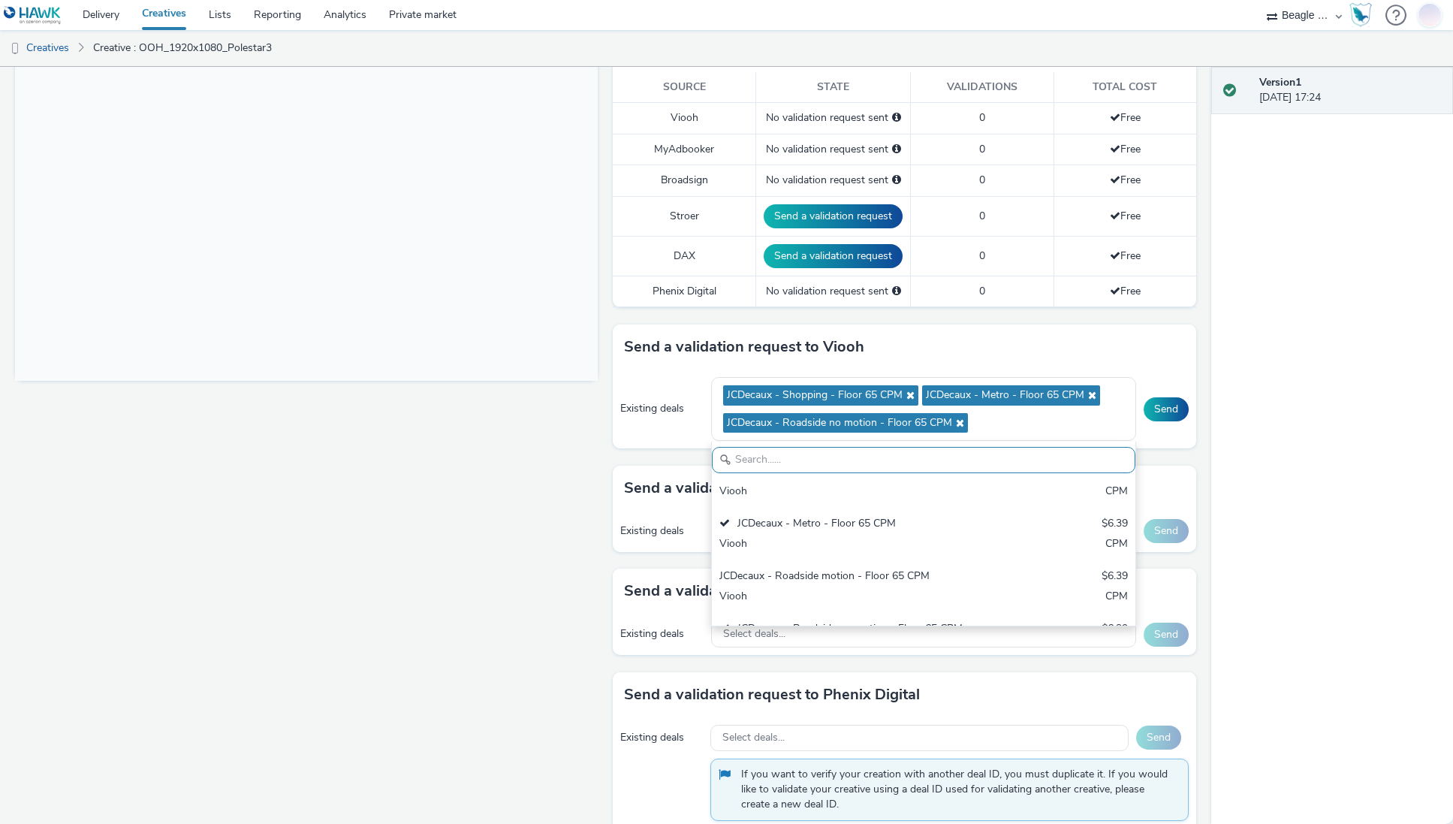
click at [1196, 425] on div "Enabled Version 1 - Created on [DATE] OOH_1920x1080_Polestar3 for Polestar Stor…" at bounding box center [605, 445] width 1211 height 757
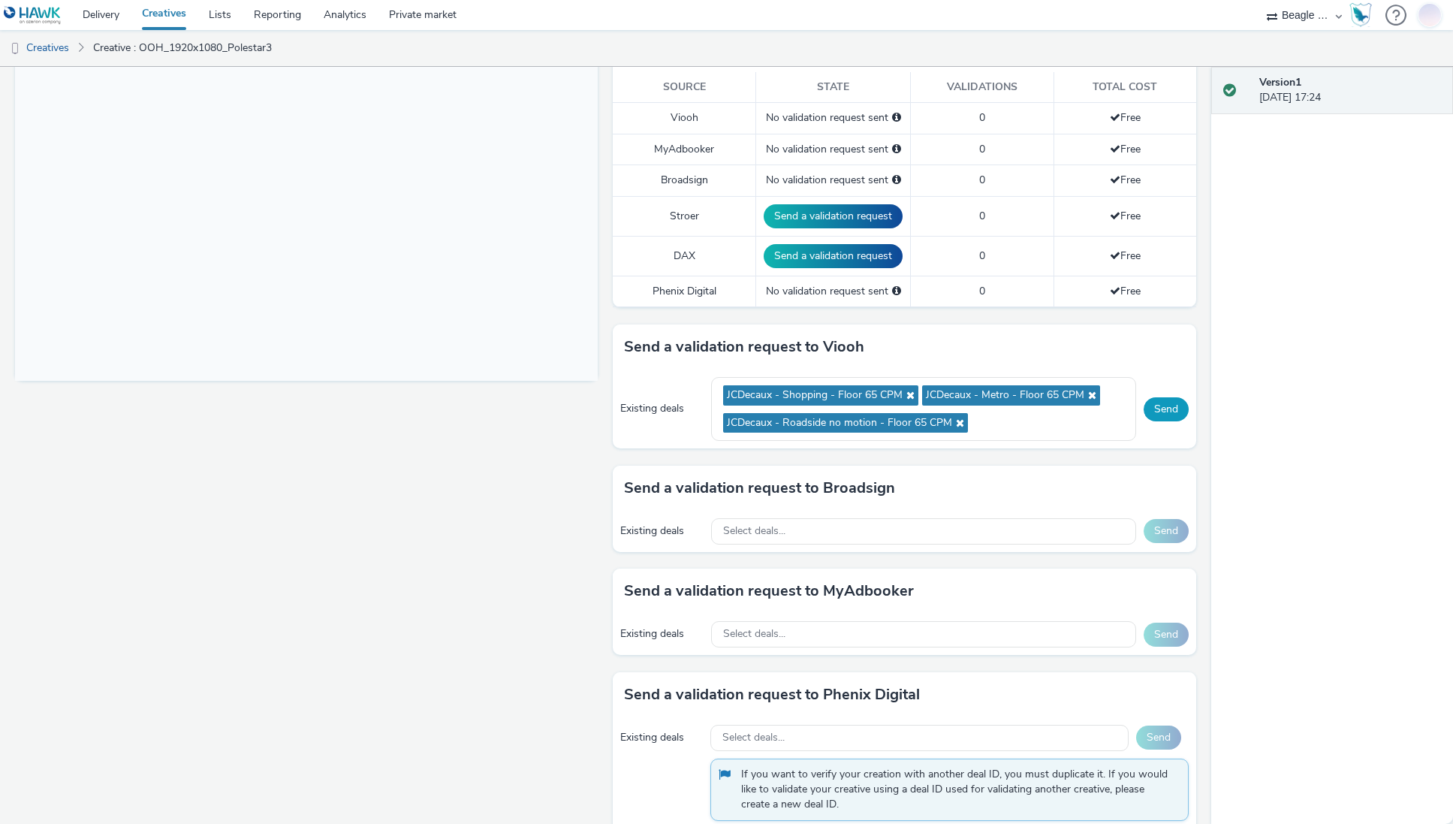
click at [1154, 407] on button "Send" at bounding box center [1166, 409] width 45 height 24
click at [745, 536] on span "Select deals..." at bounding box center [754, 531] width 62 height 13
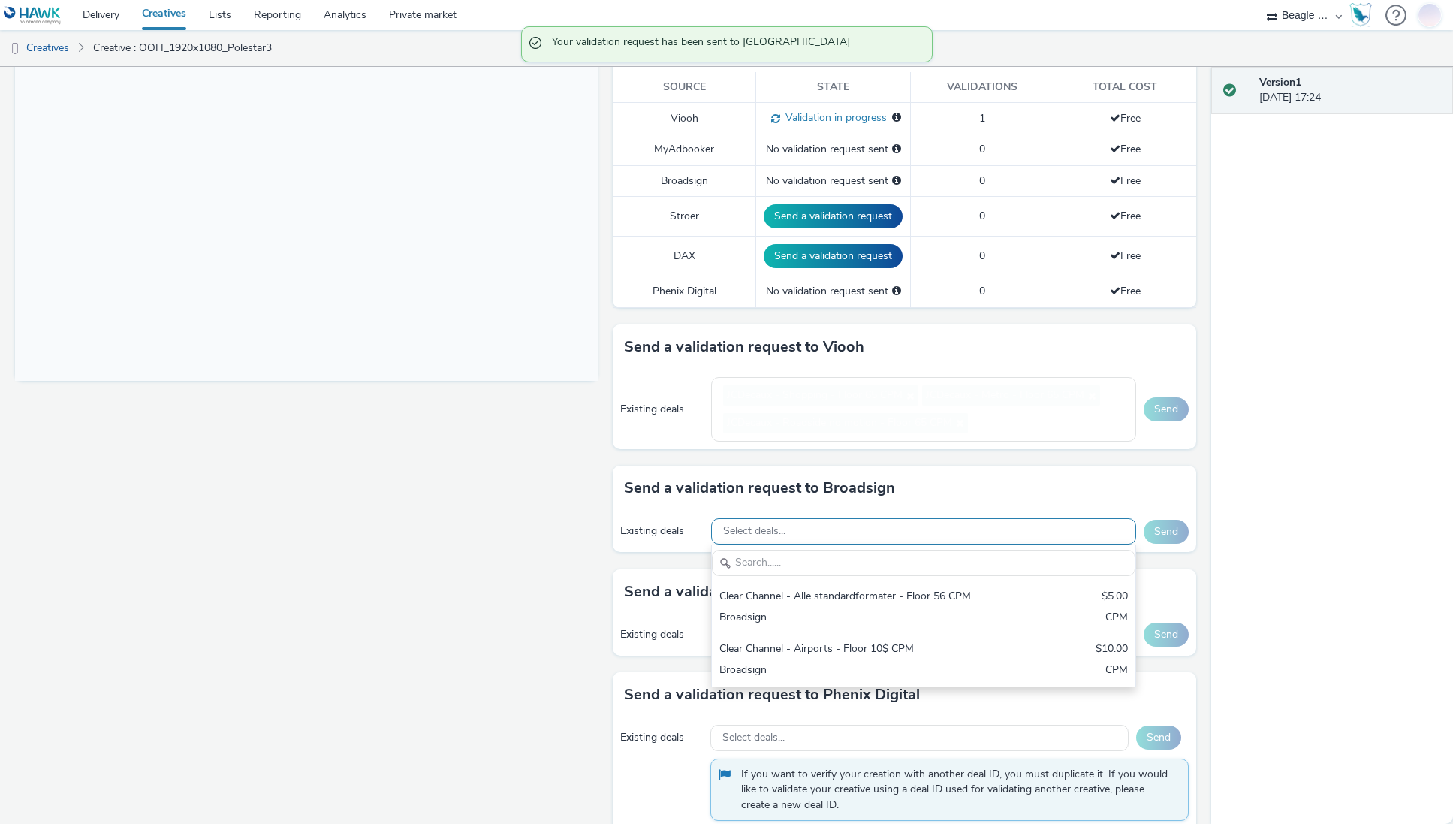
scroll to position [0, 0]
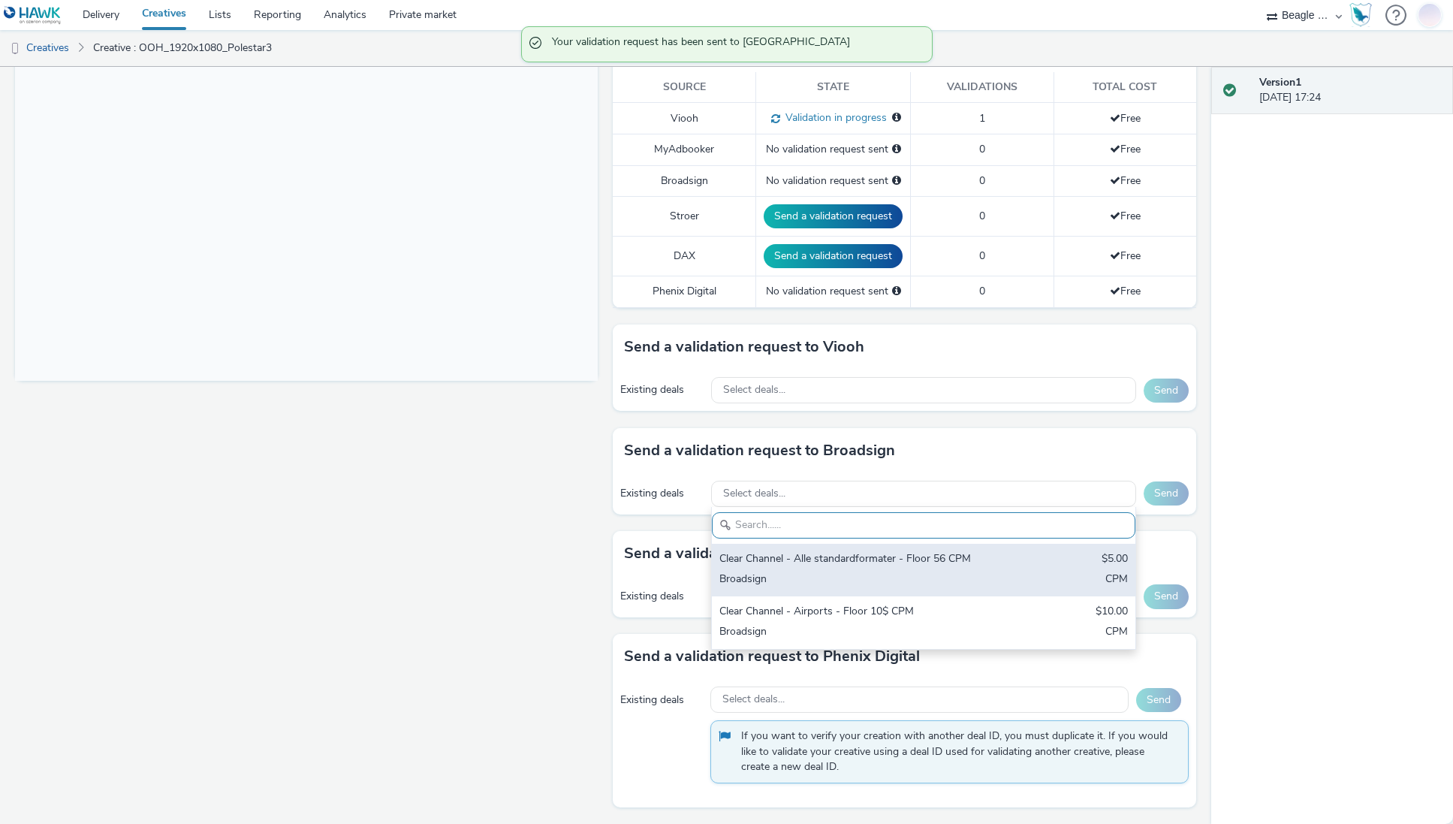
click at [769, 570] on div "Clear Channel - Alle standardformater - Floor 56 CPM $5.00 Broadsign CPM" at bounding box center [923, 570] width 423 height 53
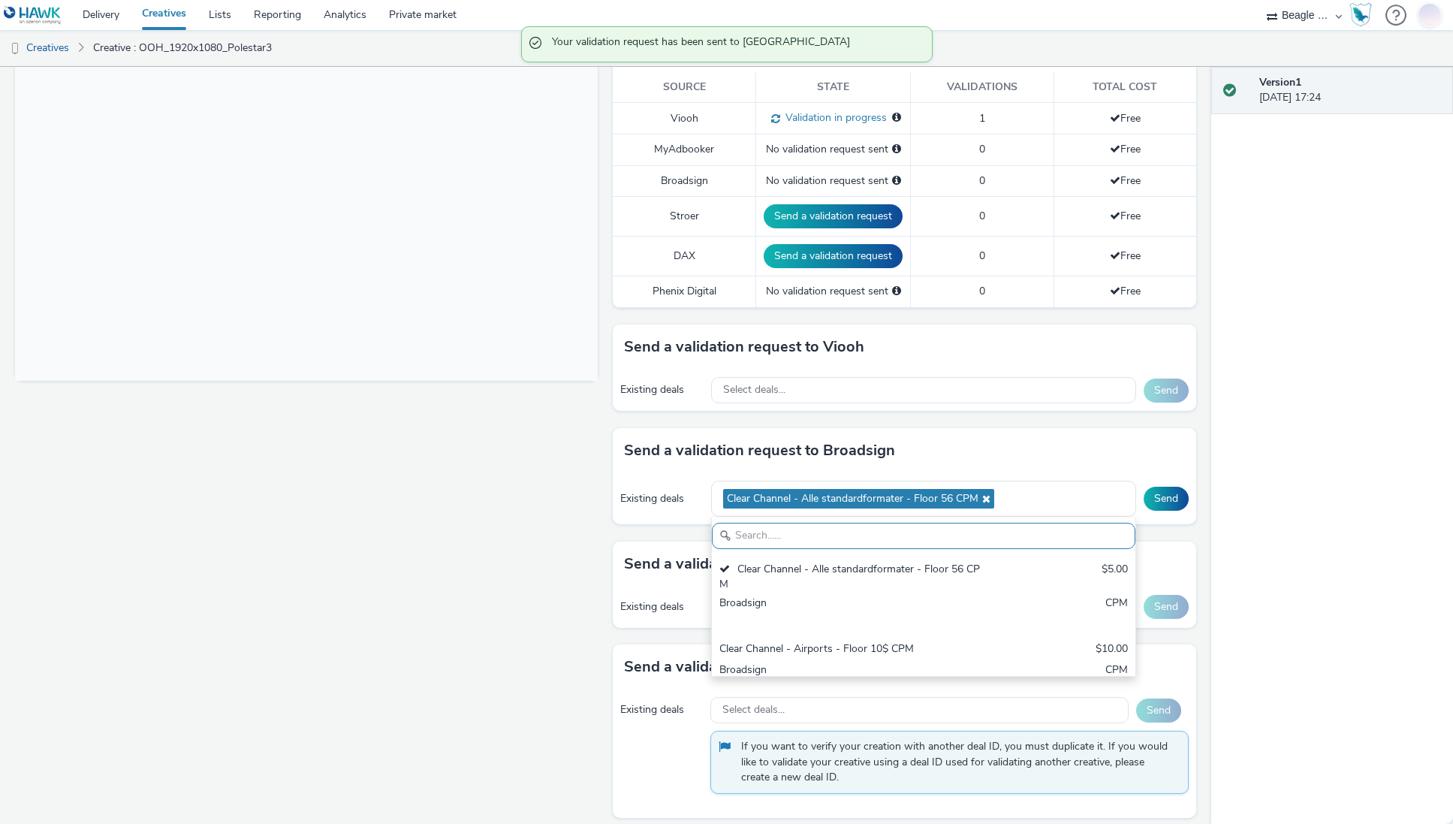
click at [1219, 516] on div "Version 1 [DATE] 17:24" at bounding box center [1332, 445] width 243 height 757
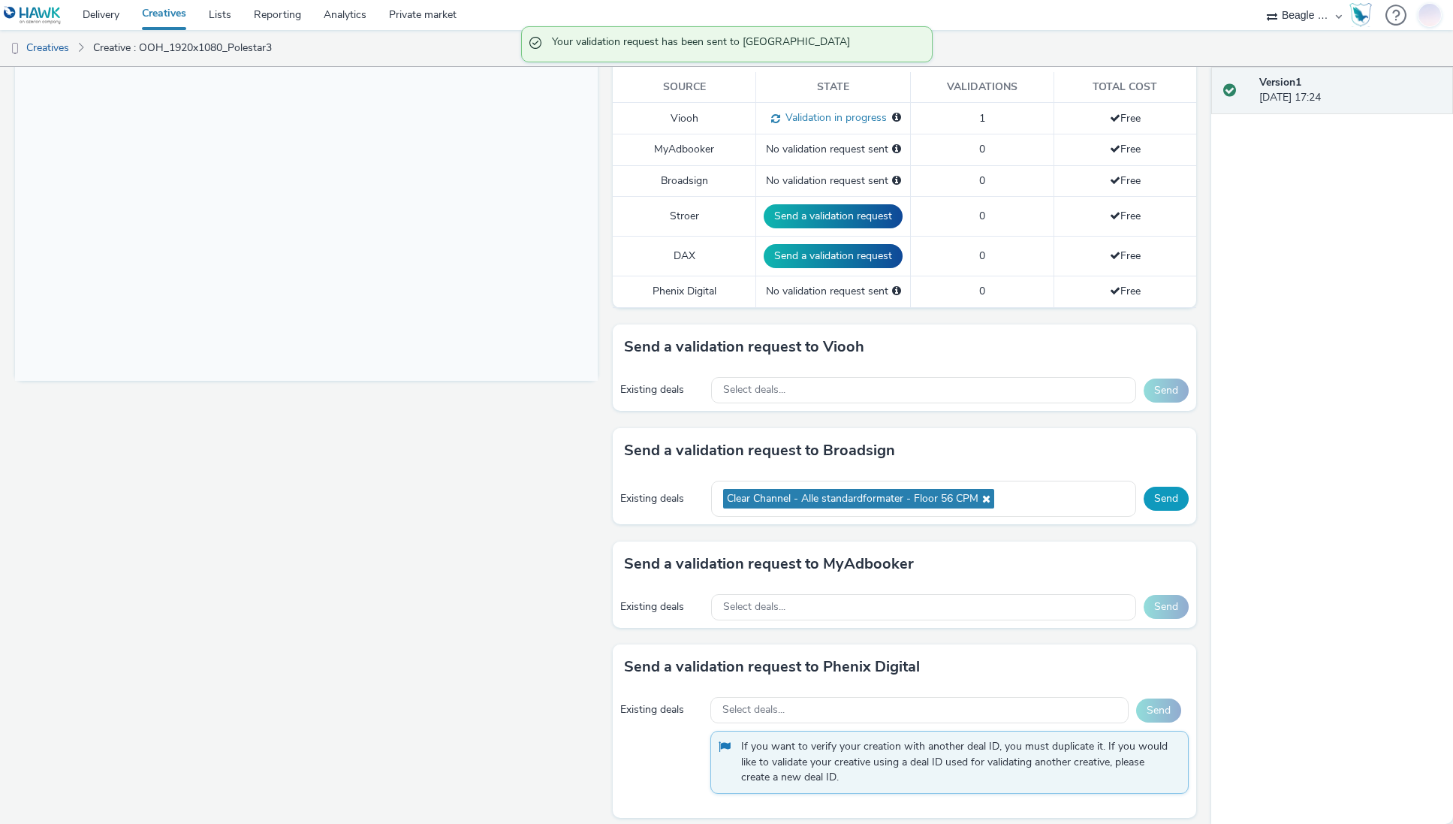
click at [1151, 502] on button "Send" at bounding box center [1166, 499] width 45 height 24
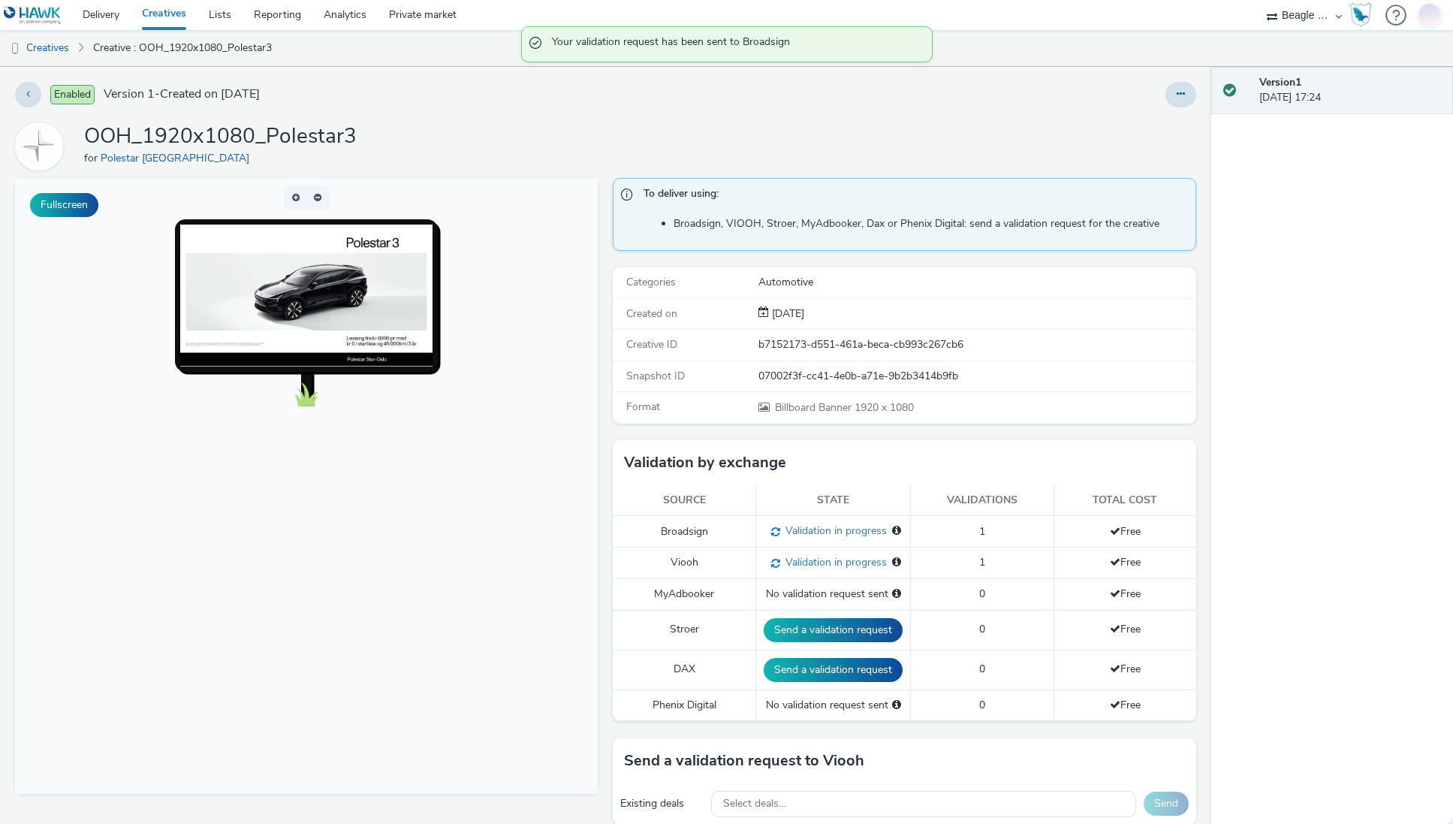
click at [170, 20] on link "Creatives" at bounding box center [164, 15] width 67 height 30
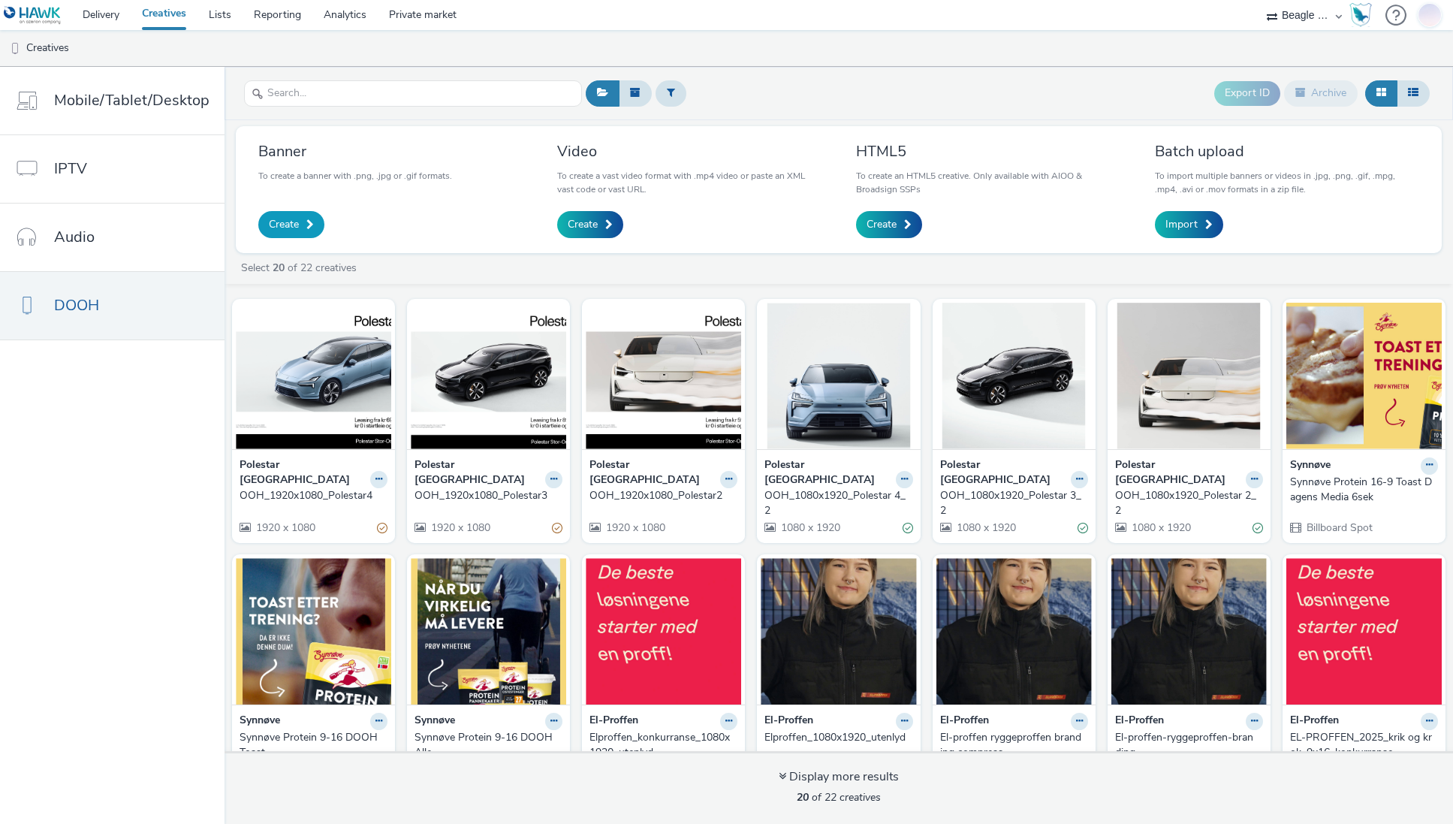
click at [294, 221] on span "Create" at bounding box center [284, 224] width 30 height 15
click at [638, 371] on img at bounding box center [663, 376] width 155 height 146
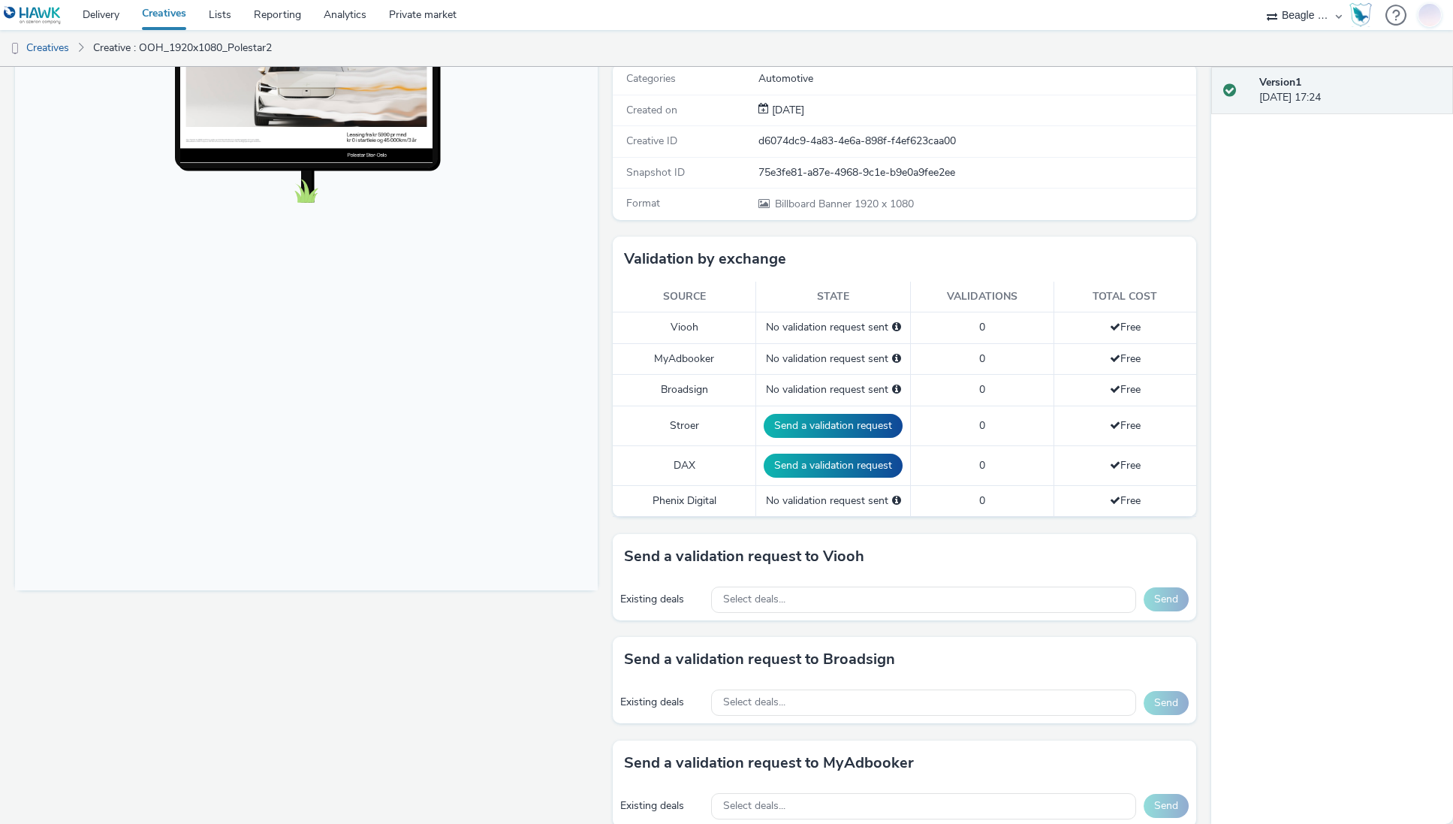
scroll to position [300, 0]
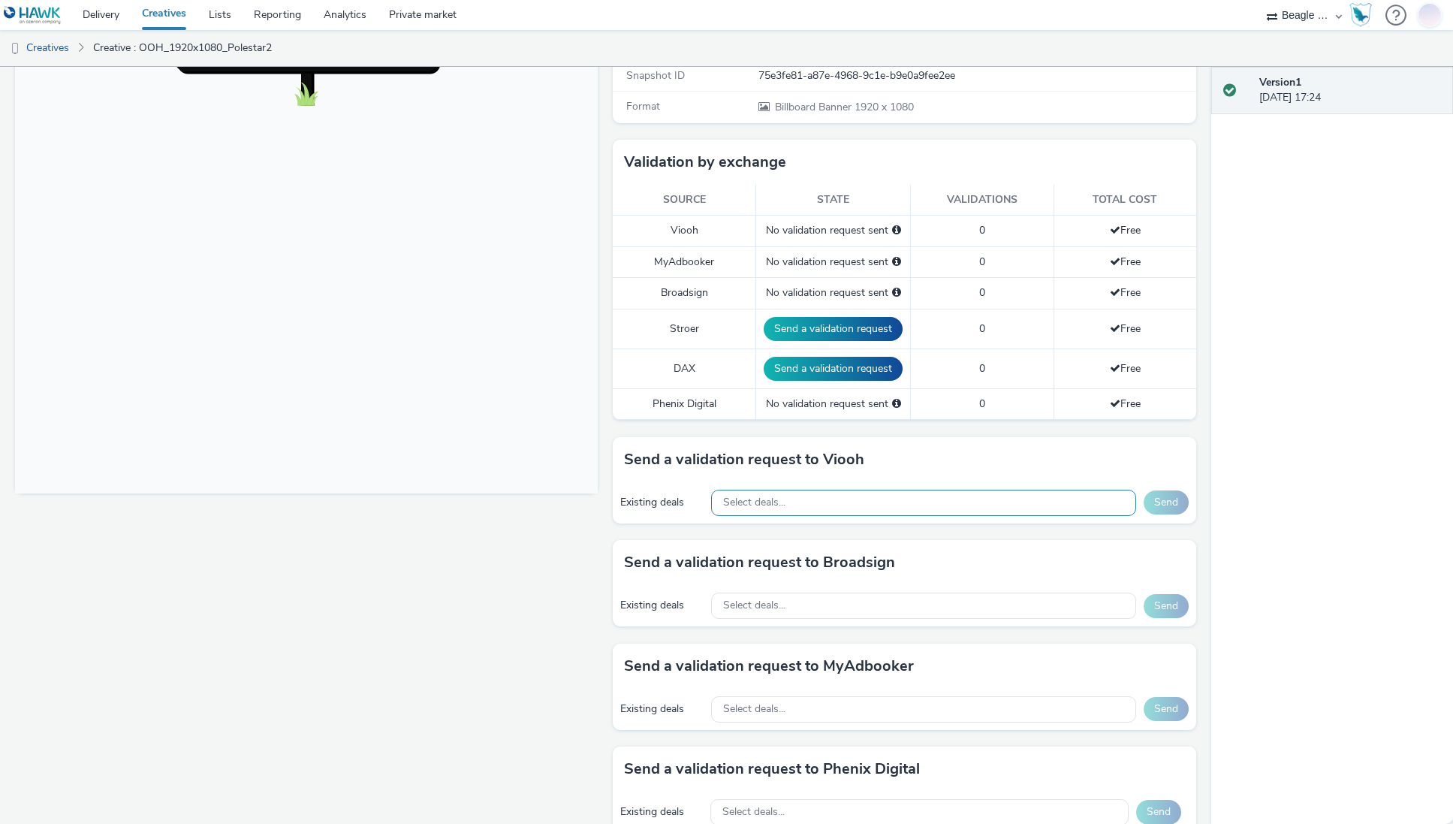
click at [759, 505] on span "Select deals..." at bounding box center [754, 502] width 62 height 13
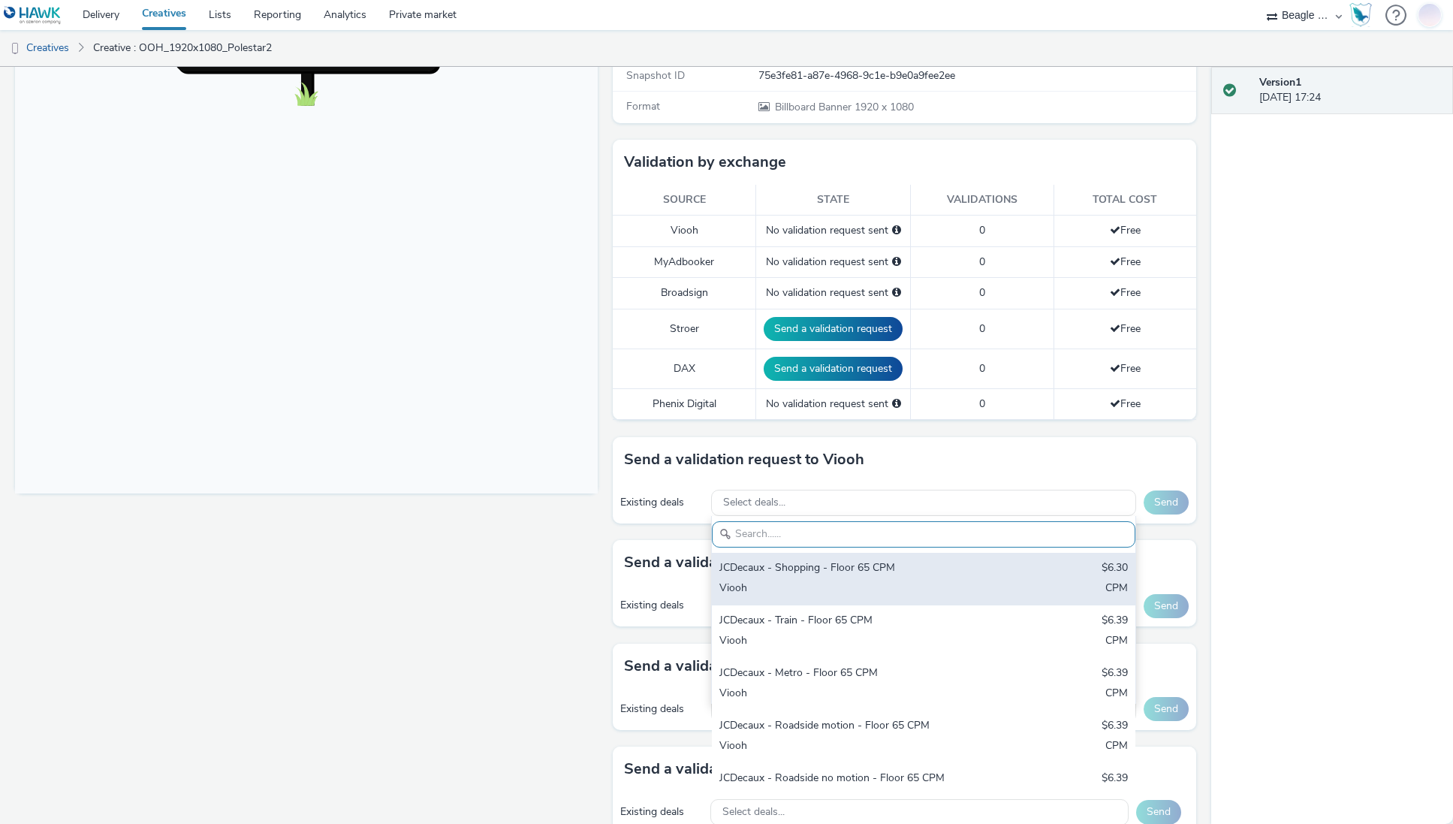
click at [783, 578] on div "JCDecaux - Shopping - Floor 65 CPM $6.30 Viooh CPM" at bounding box center [923, 579] width 423 height 53
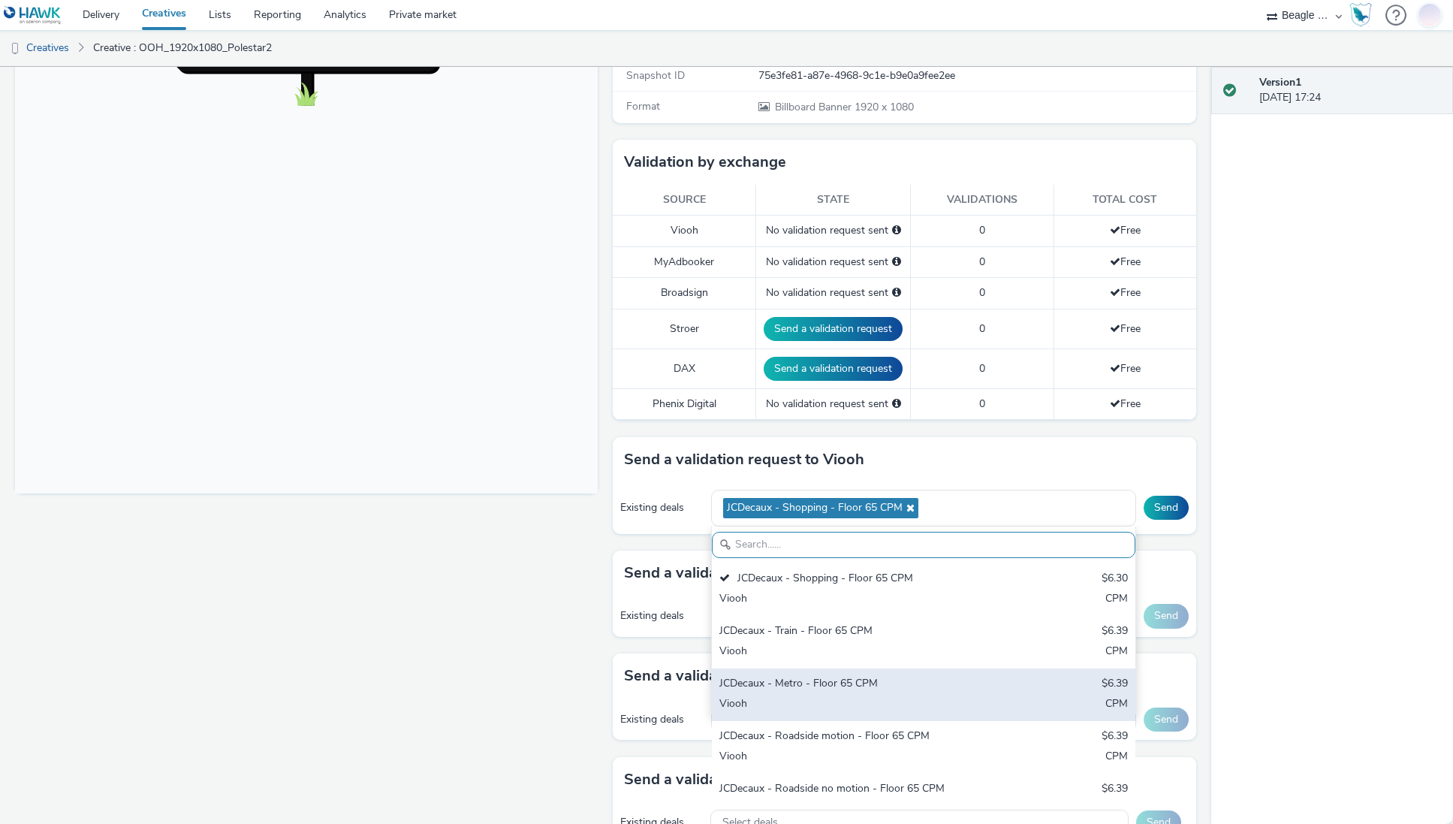
click at [801, 684] on div "JCDecaux - Metro - Floor 65 CPM" at bounding box center [854, 684] width 270 height 17
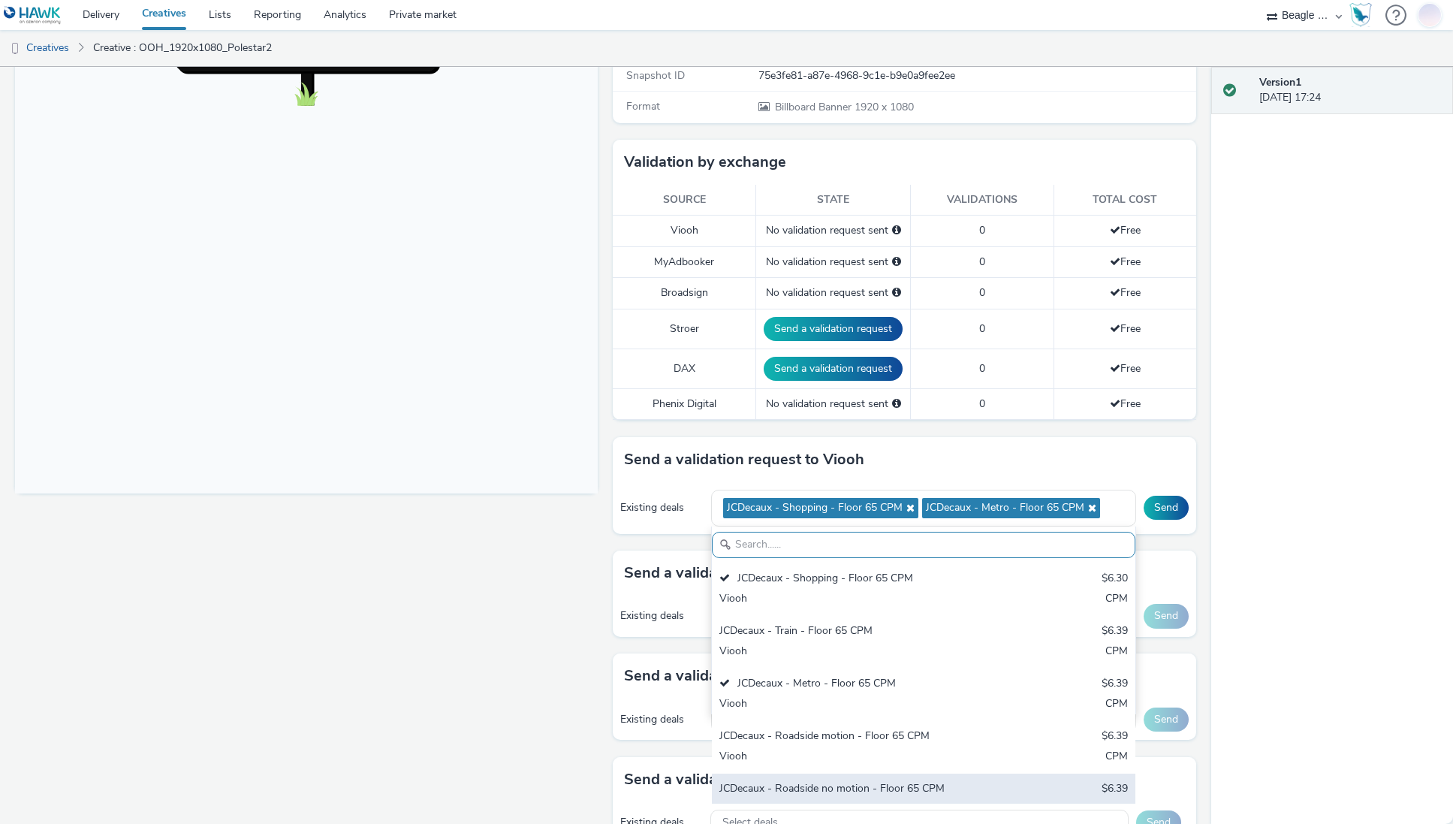
click at [821, 781] on div "JCDecaux - Roadside no motion - Floor 65 CPM" at bounding box center [854, 789] width 270 height 17
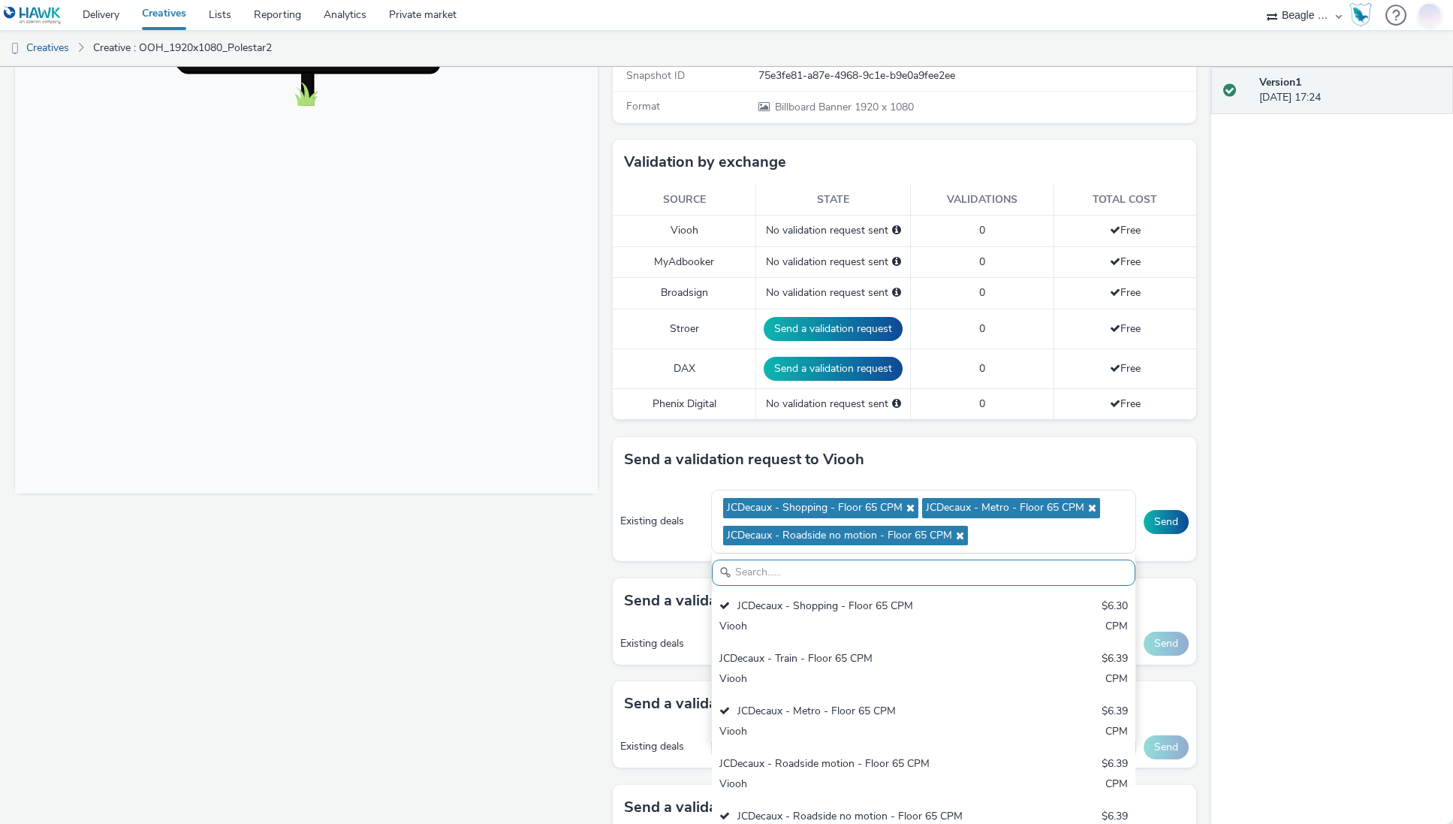
click at [1178, 541] on div "Existing deals JCDecaux - Shopping - Floor 65 CPM JCDecaux - Metro - Floor 65 C…" at bounding box center [904, 522] width 583 height 80
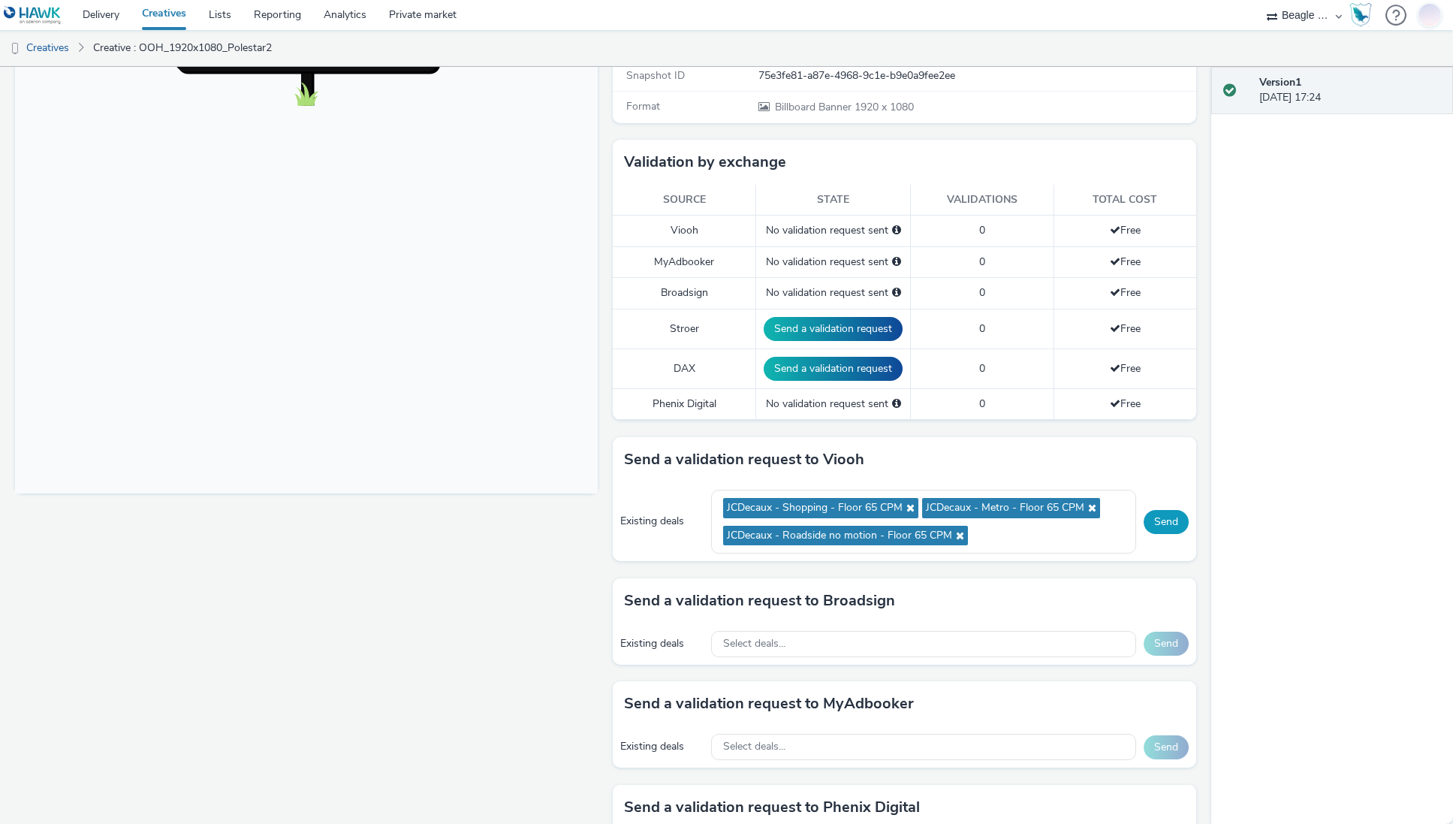
click at [1160, 517] on button "Send" at bounding box center [1166, 522] width 45 height 24
click at [782, 647] on div "Select deals..." at bounding box center [923, 644] width 424 height 26
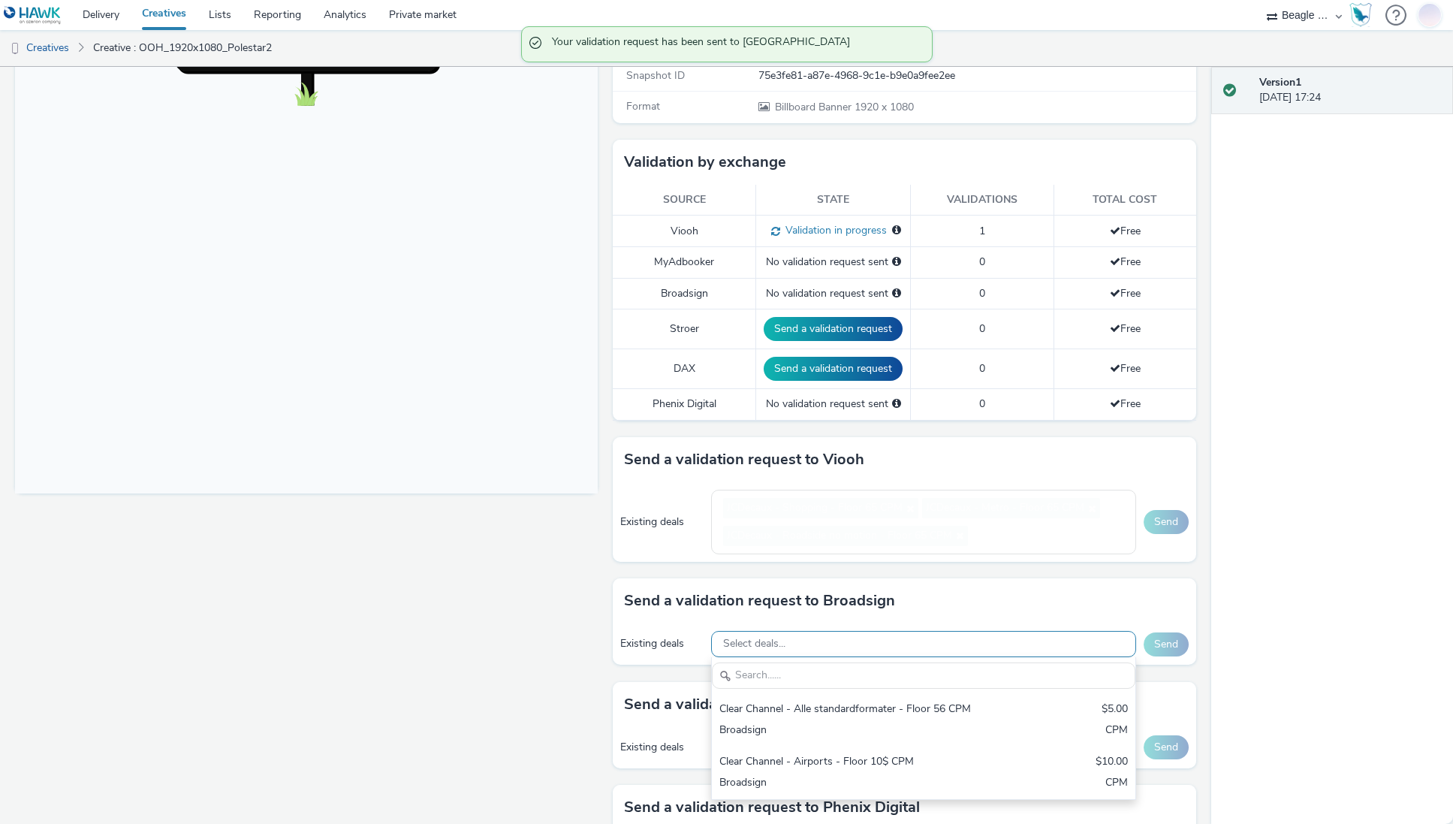
scroll to position [0, 0]
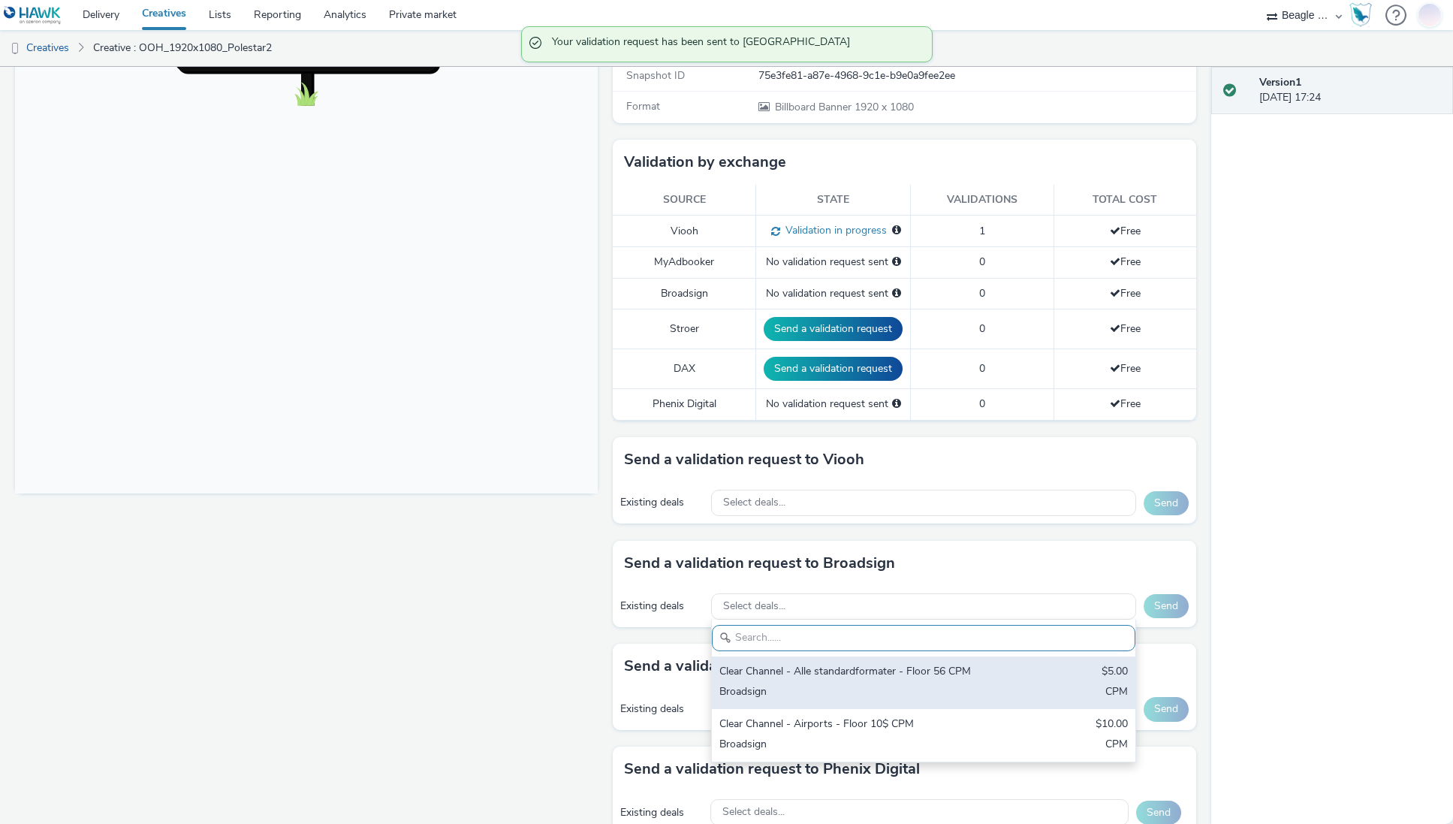
click at [811, 707] on div "Clear Channel - Alle standardformater - Floor 56 CPM $5.00 Broadsign CPM" at bounding box center [923, 682] width 423 height 53
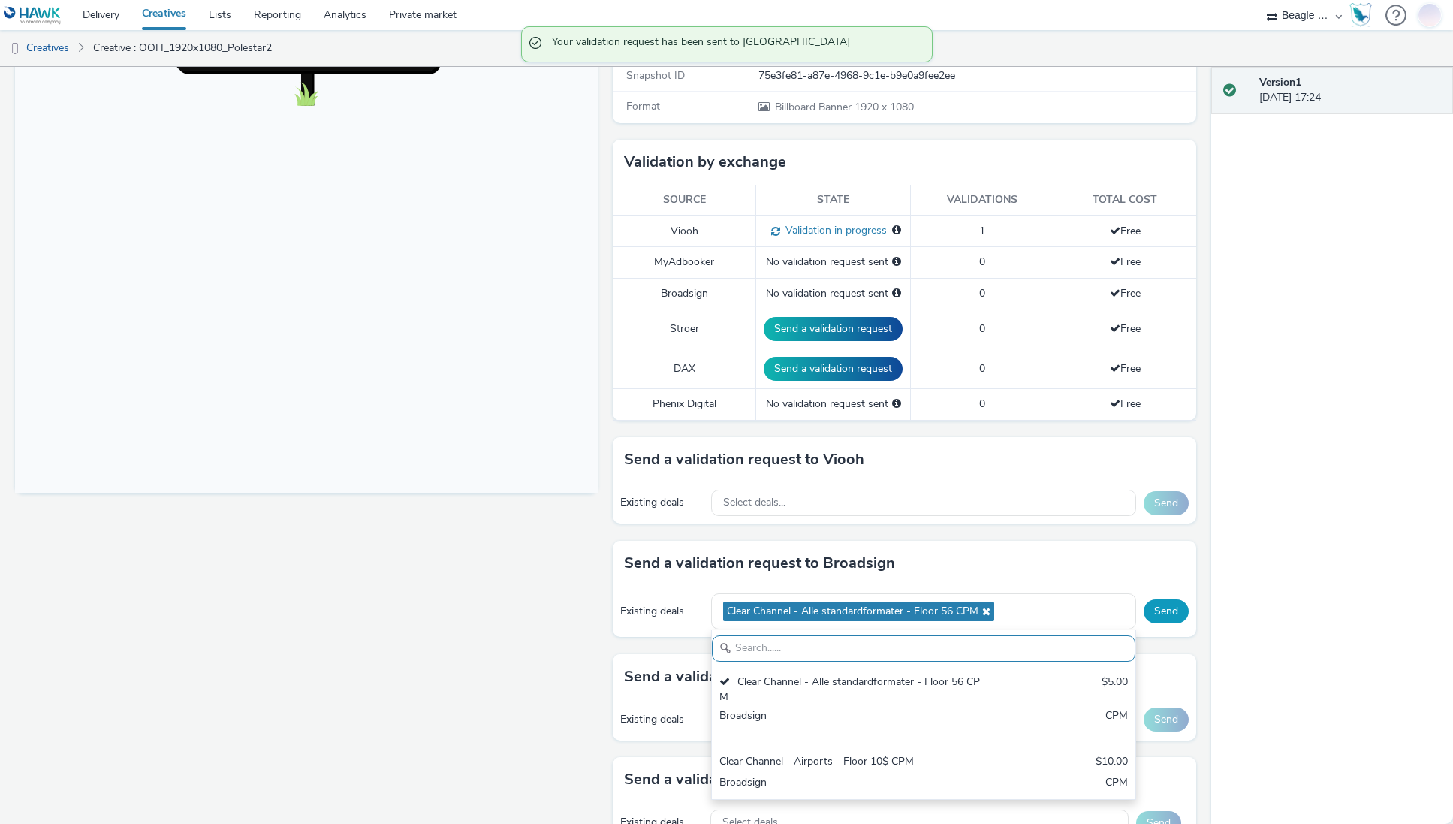
click at [1152, 610] on button "Send" at bounding box center [1166, 611] width 45 height 24
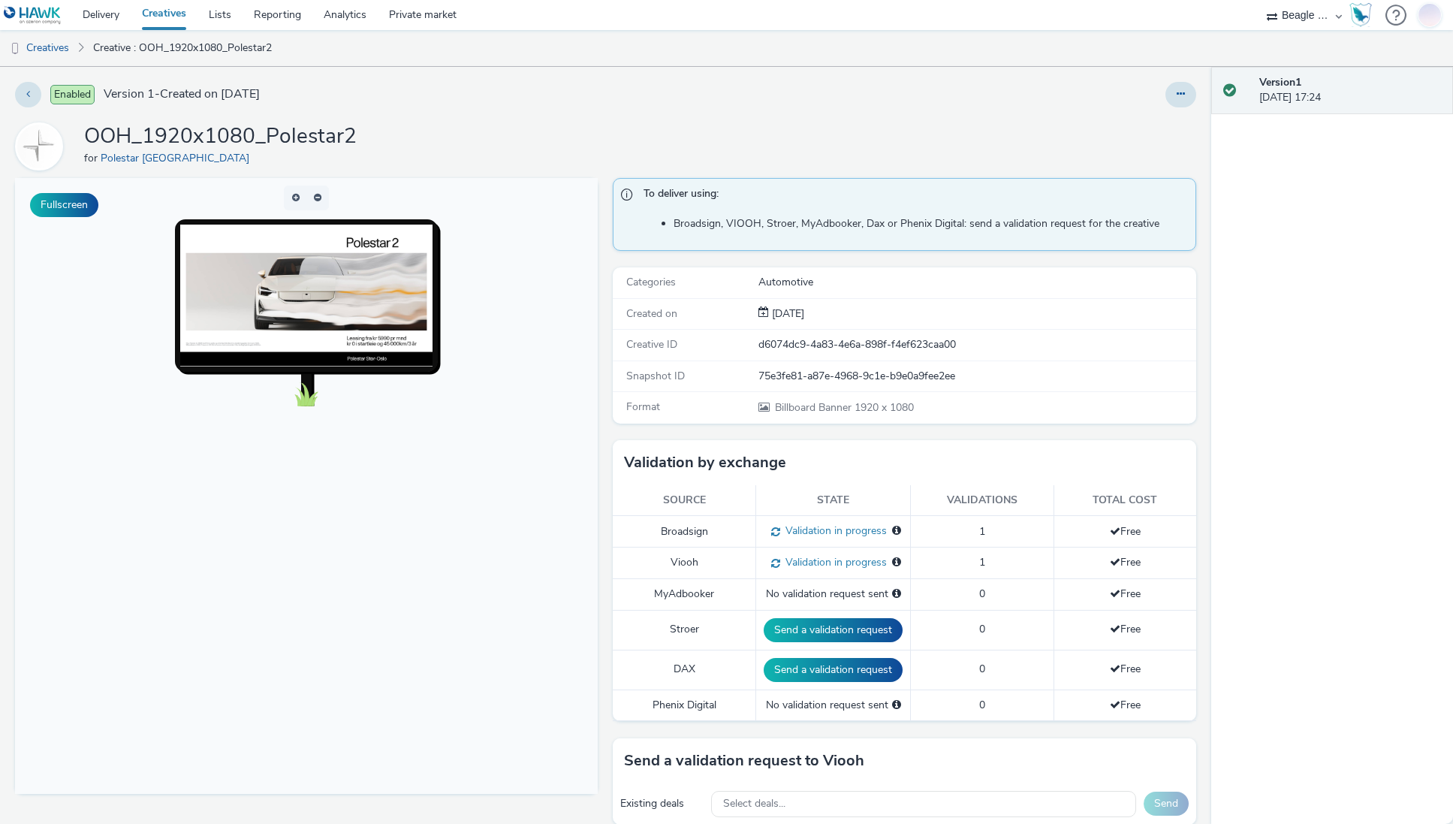
click at [156, 6] on link "Creatives" at bounding box center [164, 15] width 67 height 30
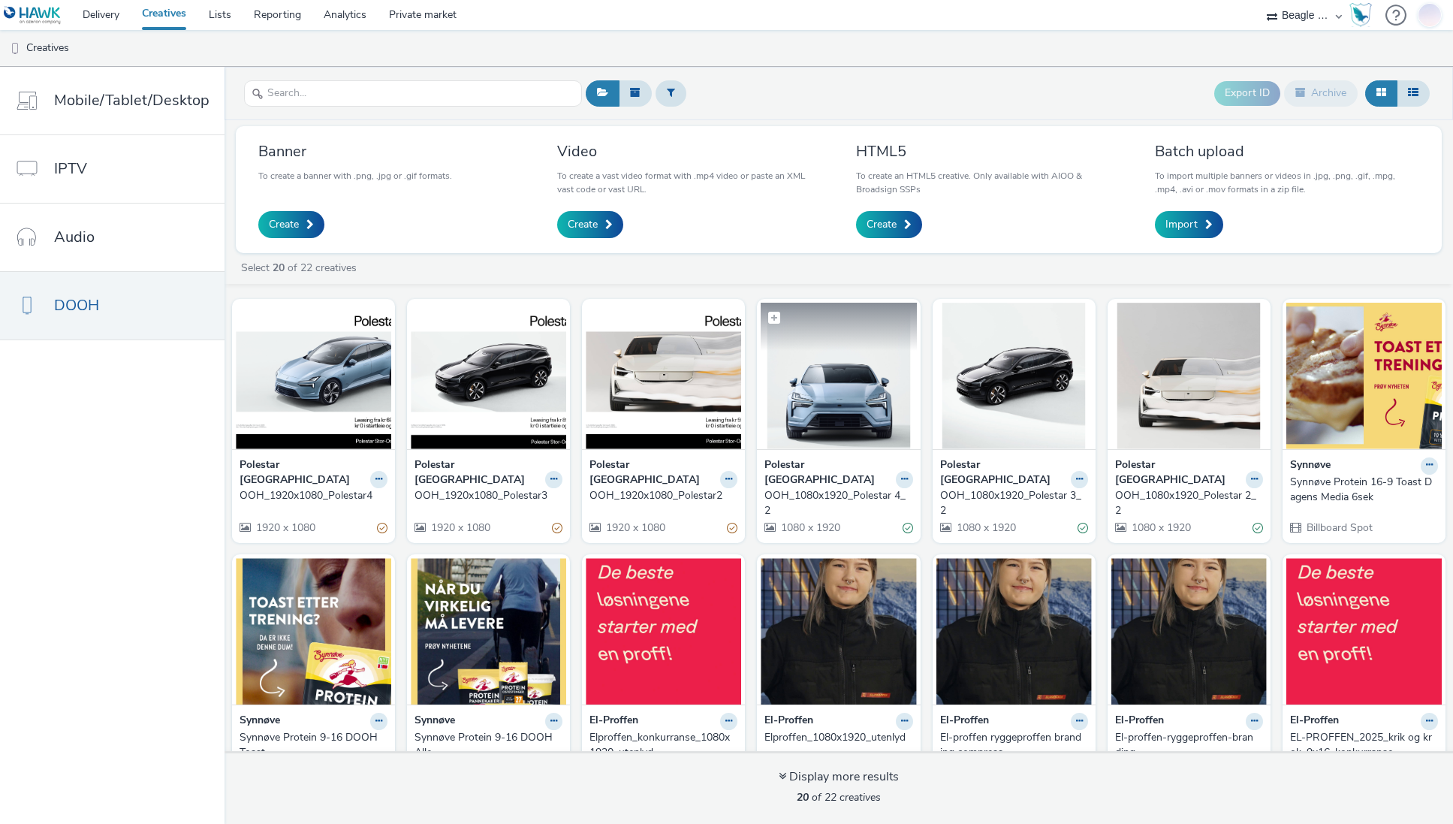
click at [834, 369] on img at bounding box center [838, 376] width 155 height 146
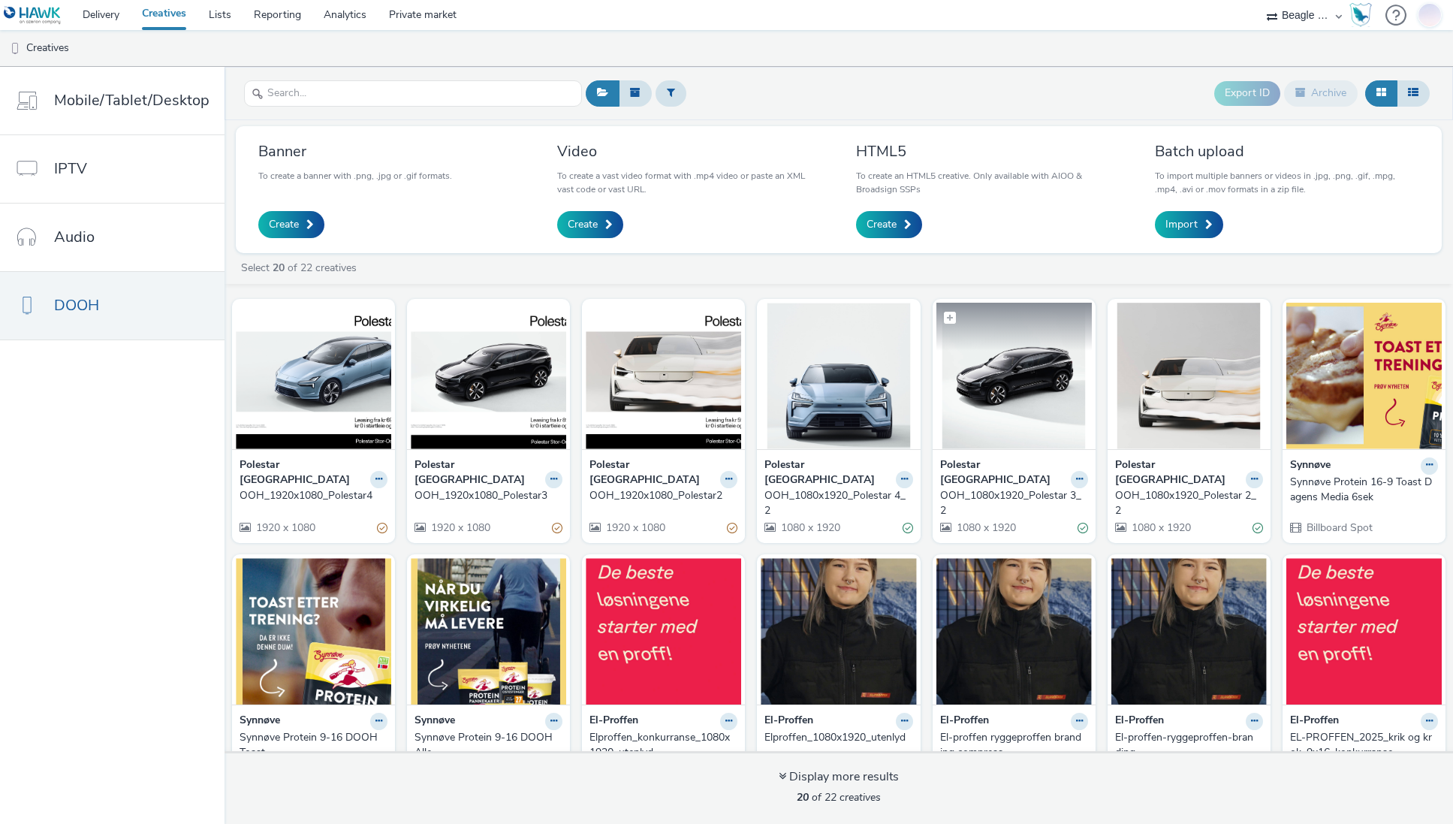
click at [1006, 409] on img at bounding box center [1014, 376] width 155 height 146
click at [110, 11] on link "Delivery" at bounding box center [100, 15] width 59 height 30
